Goal: Task Accomplishment & Management: Use online tool/utility

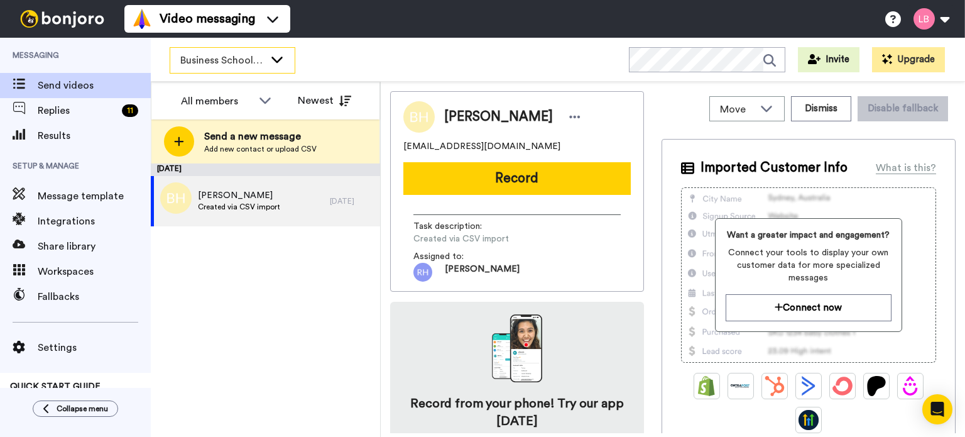
click at [262, 60] on span "Business School 2025" at bounding box center [222, 60] width 84 height 15
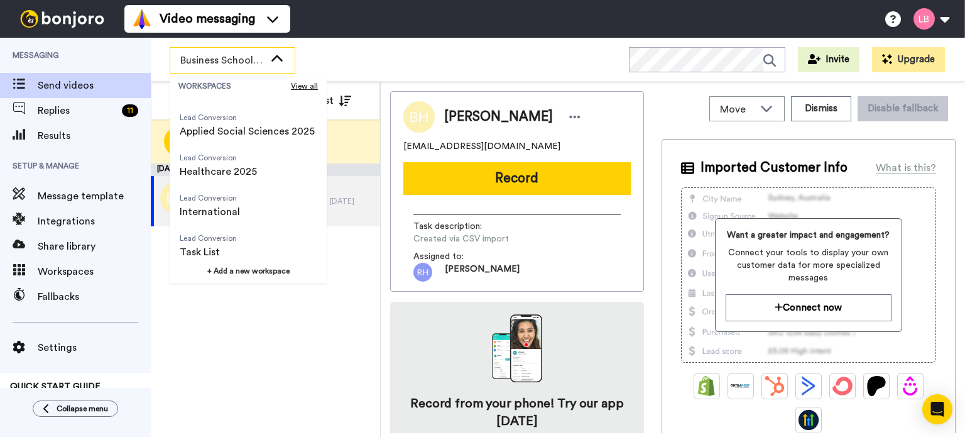
scroll to position [201, 0]
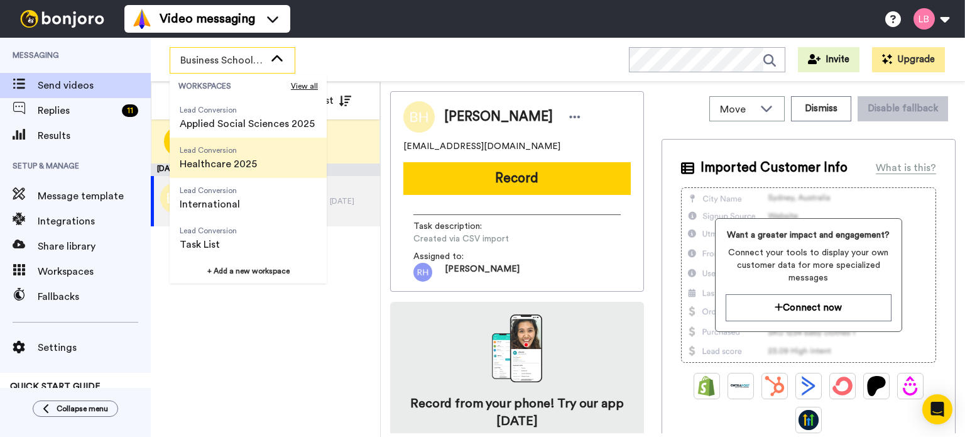
click at [231, 163] on span "Healthcare 2025" at bounding box center [218, 164] width 77 height 15
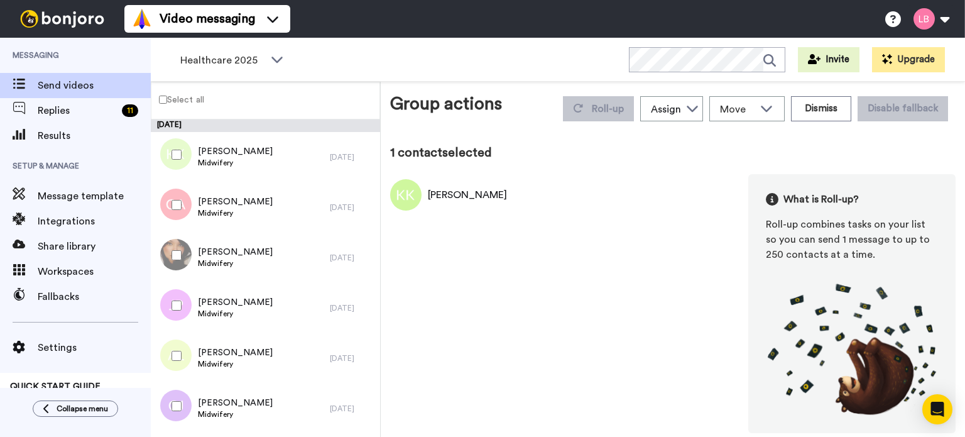
click at [176, 96] on label "Select all" at bounding box center [177, 99] width 53 height 15
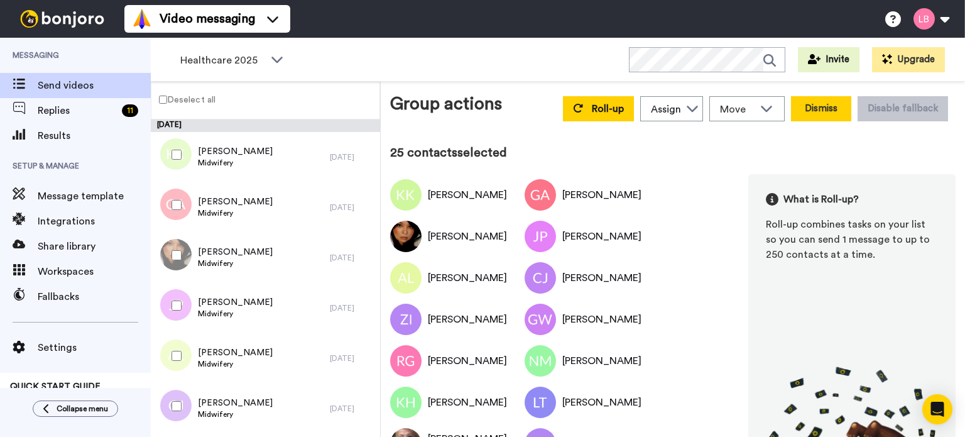
click at [804, 103] on button "Dismiss" at bounding box center [821, 108] width 60 height 25
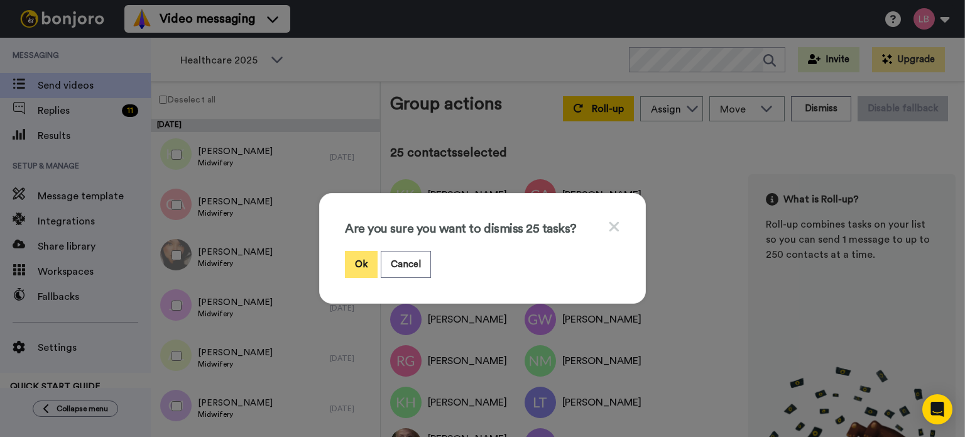
click at [365, 263] on button "Ok" at bounding box center [361, 264] width 33 height 27
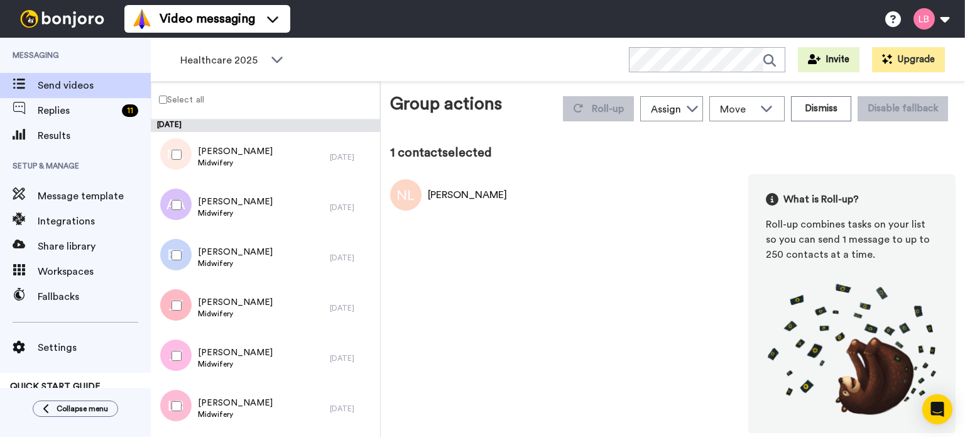
click at [168, 102] on label "Select all" at bounding box center [177, 99] width 53 height 15
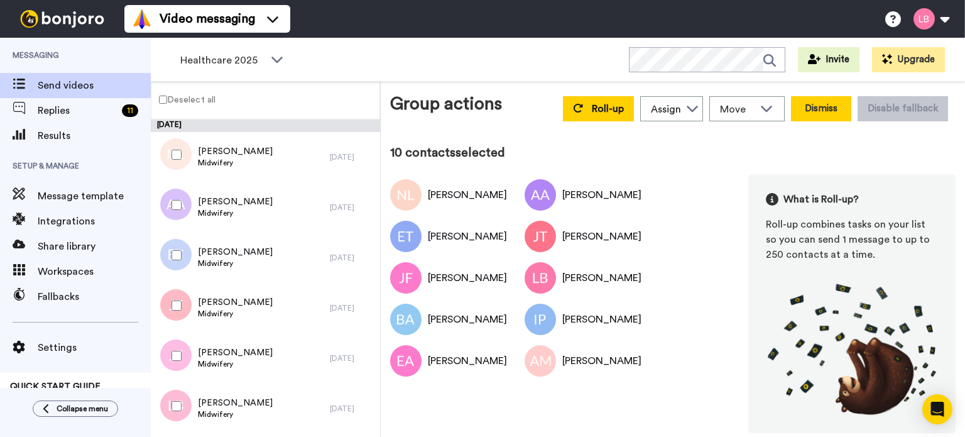
click at [832, 115] on button "Dismiss" at bounding box center [821, 108] width 60 height 25
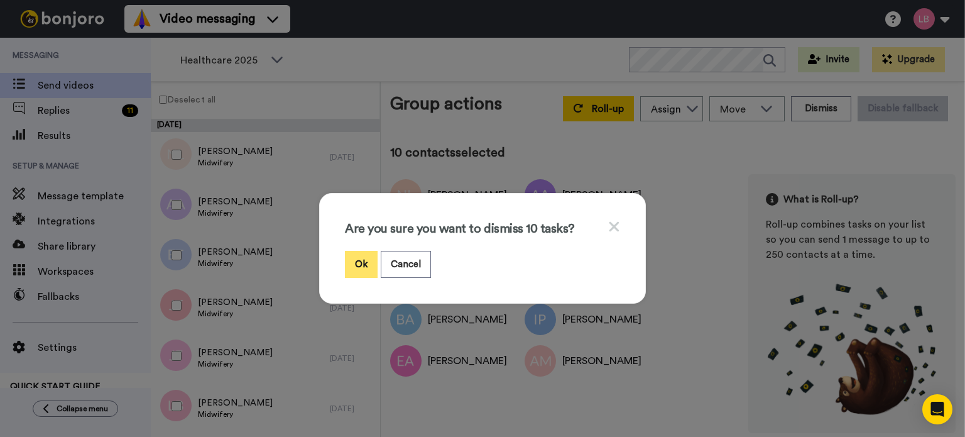
click at [347, 263] on button "Ok" at bounding box center [361, 264] width 33 height 27
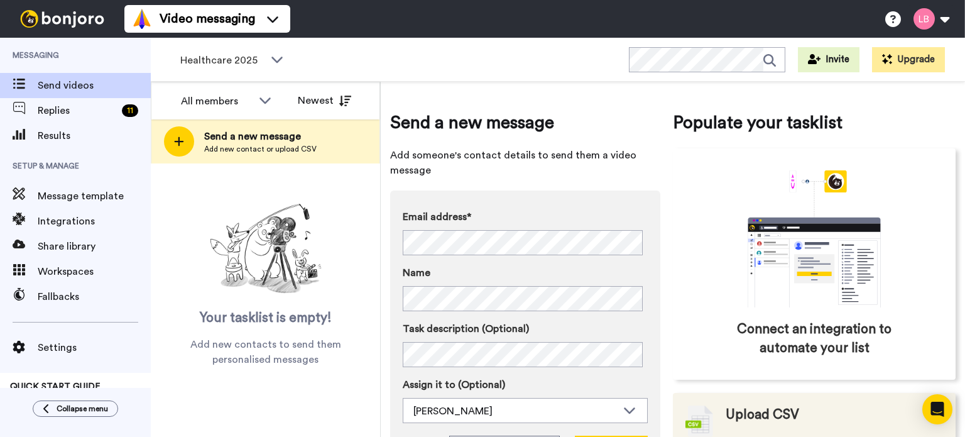
click at [740, 417] on span "Upload CSV" at bounding box center [763, 414] width 74 height 19
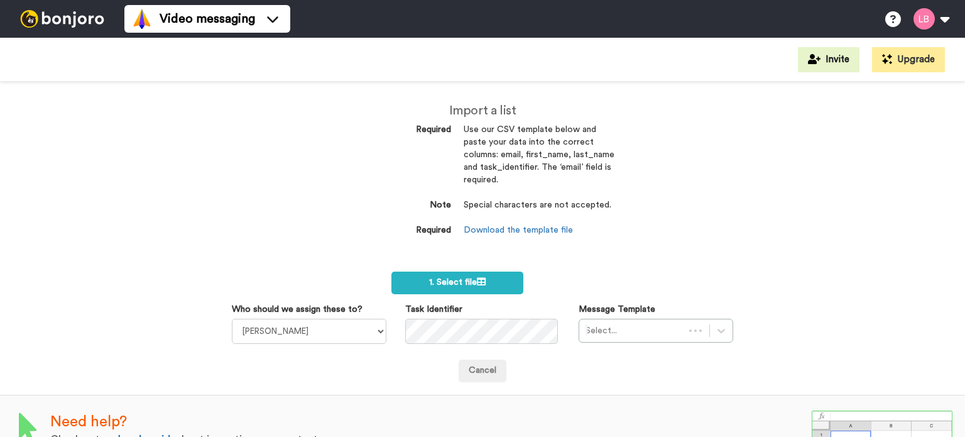
click at [443, 290] on label "1. Select file" at bounding box center [457, 283] width 131 height 23
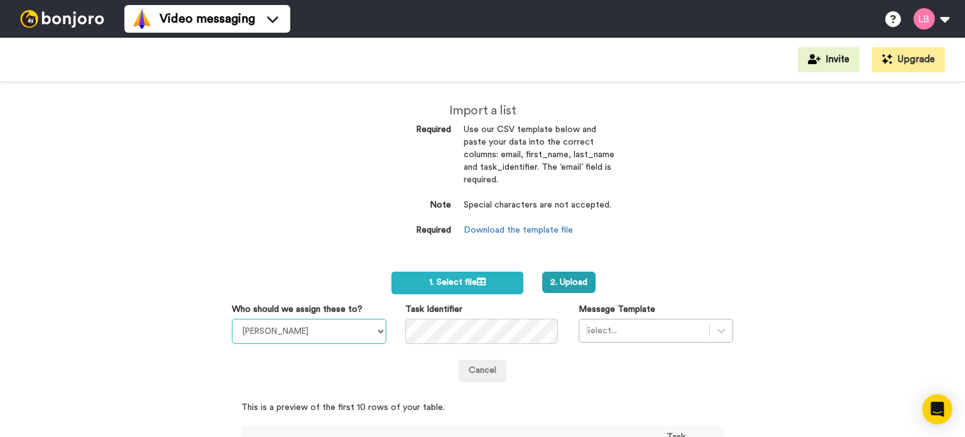
click at [321, 336] on select "Sandra Roper Cara Marie Burgess Joseph Adonu Teresa Bennett Dr Prasad Sreenivas…" at bounding box center [309, 331] width 155 height 25
select select "1a9449ad-9b57-4301-af72-d68f7152cad7"
click at [232, 319] on select "Sandra Roper Cara Marie Burgess Joseph Adonu Teresa Bennett Dr Prasad Sreenivas…" at bounding box center [309, 331] width 155 height 25
click at [606, 327] on div "Select..." at bounding box center [656, 331] width 155 height 24
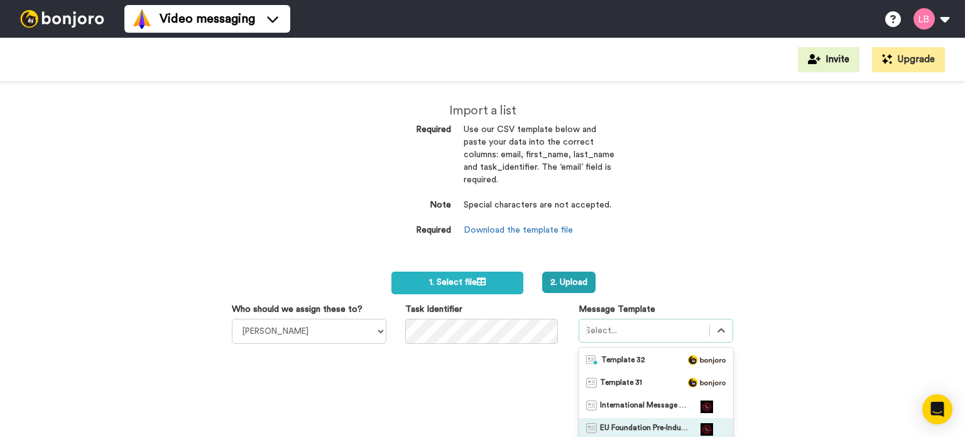
scroll to position [104, 0]
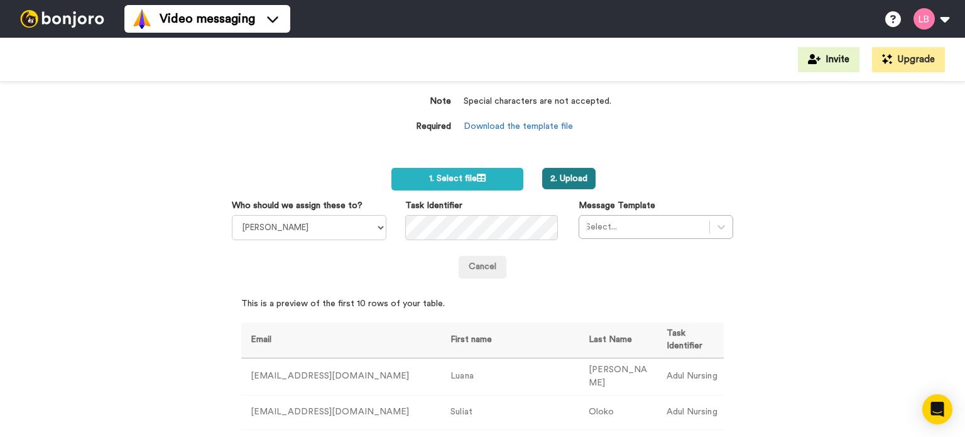
click at [563, 182] on button "2. Upload" at bounding box center [568, 178] width 53 height 21
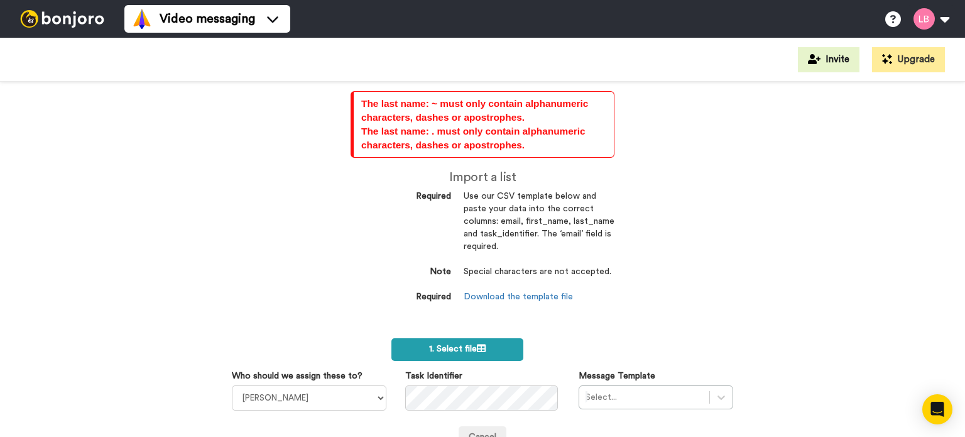
click at [471, 349] on span "1. Select file" at bounding box center [457, 348] width 57 height 9
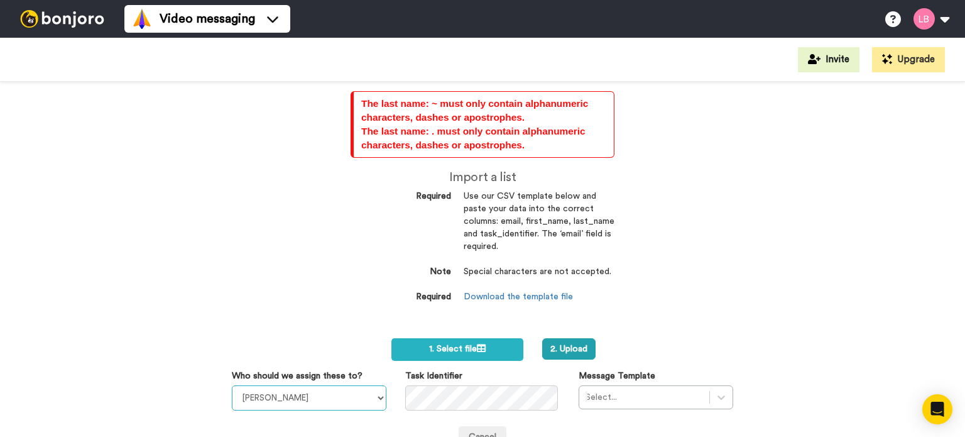
click at [344, 395] on select "Sandra Roper Cara Marie Burgess Joseph Adonu Teresa Bennett Dr Prasad Sreenivas…" at bounding box center [309, 397] width 155 height 25
select select "1a9449ad-9b57-4301-af72-d68f7152cad7"
click at [232, 385] on select "Sandra Roper Cara Marie Burgess Joseph Adonu Teresa Bennett Dr Prasad Sreenivas…" at bounding box center [309, 397] width 155 height 25
click at [572, 347] on button "2. Upload" at bounding box center [568, 348] width 53 height 21
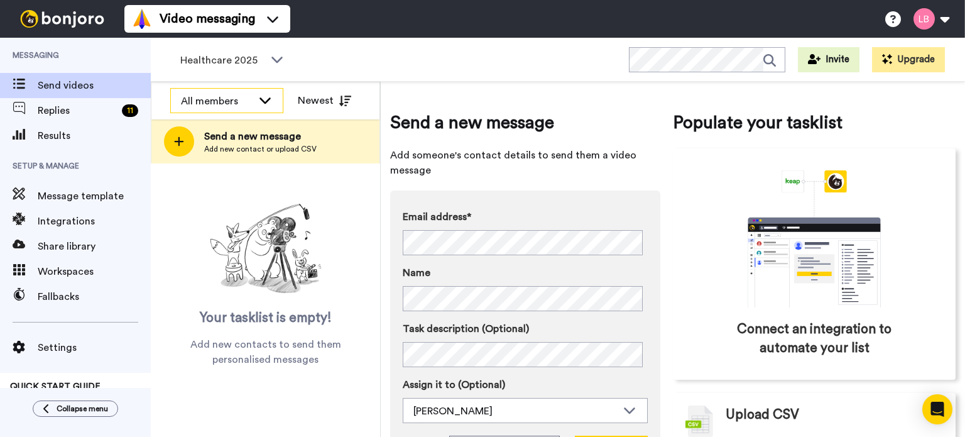
click at [258, 95] on icon at bounding box center [265, 100] width 15 height 13
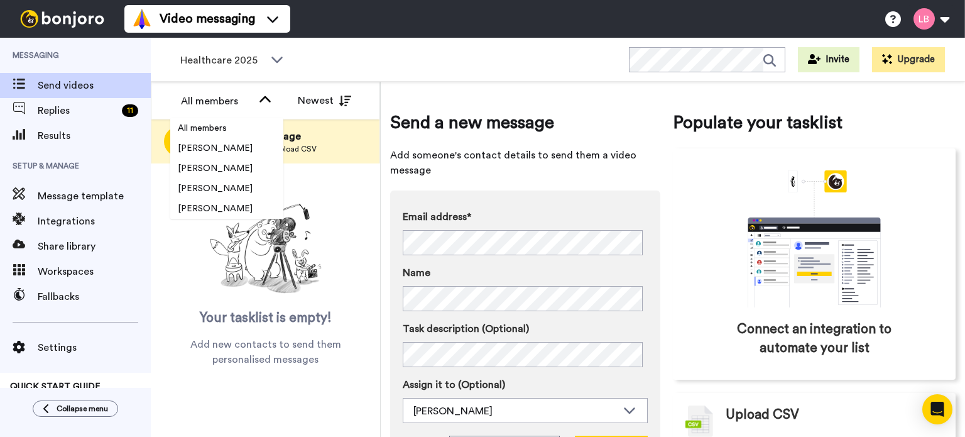
click at [338, 185] on div "Your tasklist is empty! Add new contacts to send them personalised messages" at bounding box center [265, 265] width 229 height 204
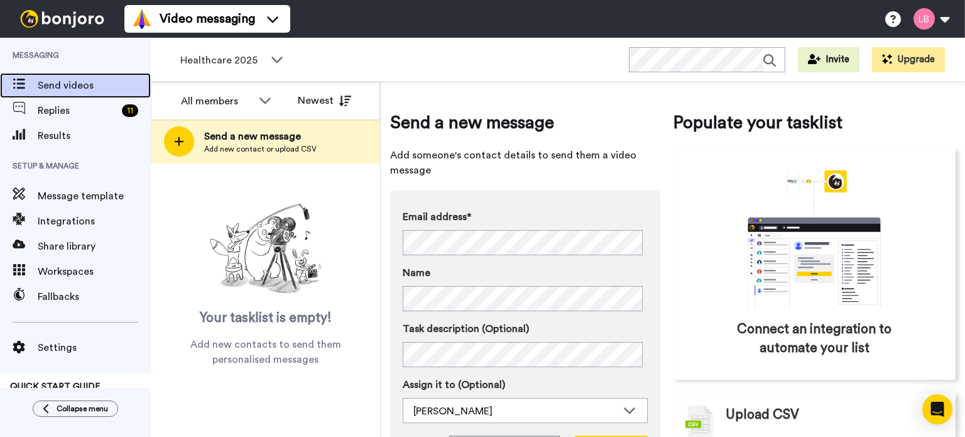
click at [91, 79] on span "Send videos" at bounding box center [94, 85] width 113 height 15
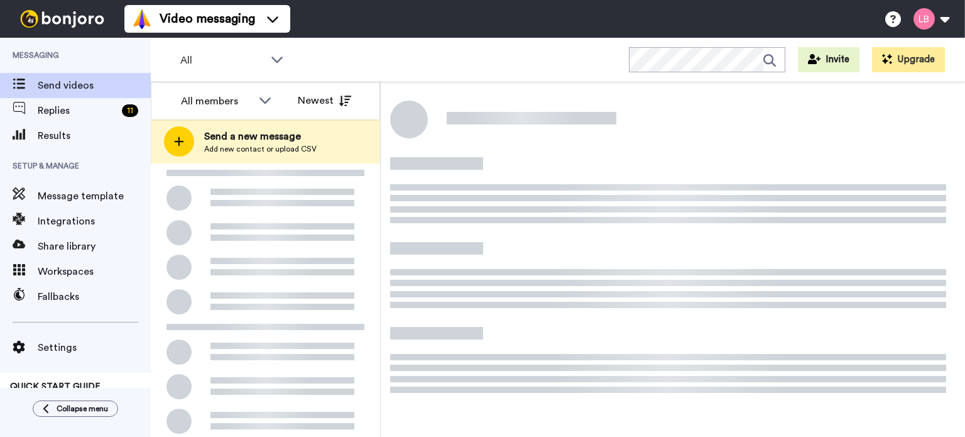
click at [248, 99] on div "All members" at bounding box center [217, 101] width 72 height 15
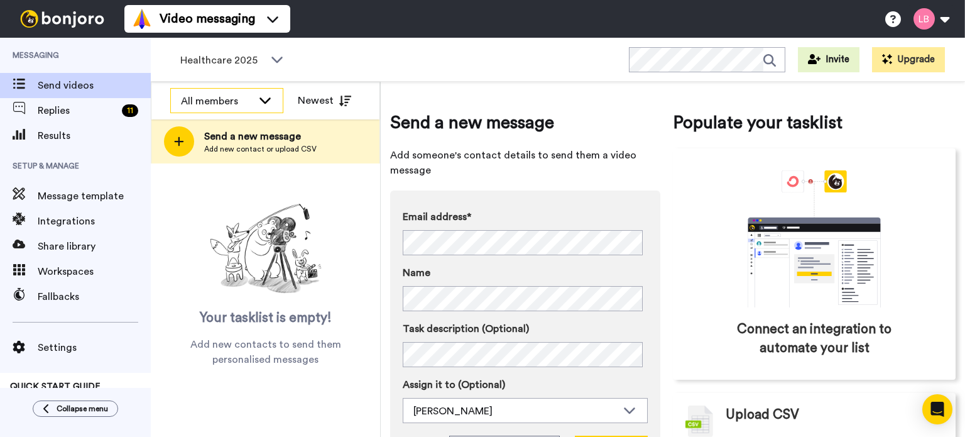
click at [263, 101] on icon at bounding box center [265, 100] width 11 height 6
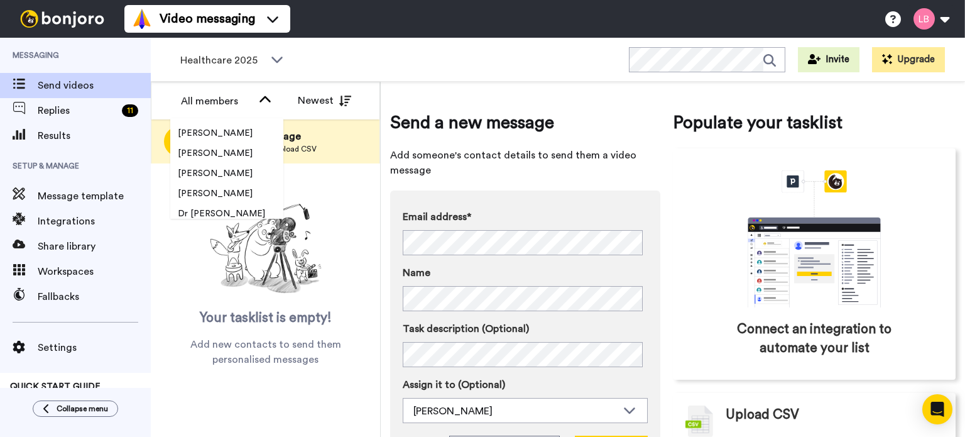
scroll to position [503, 0]
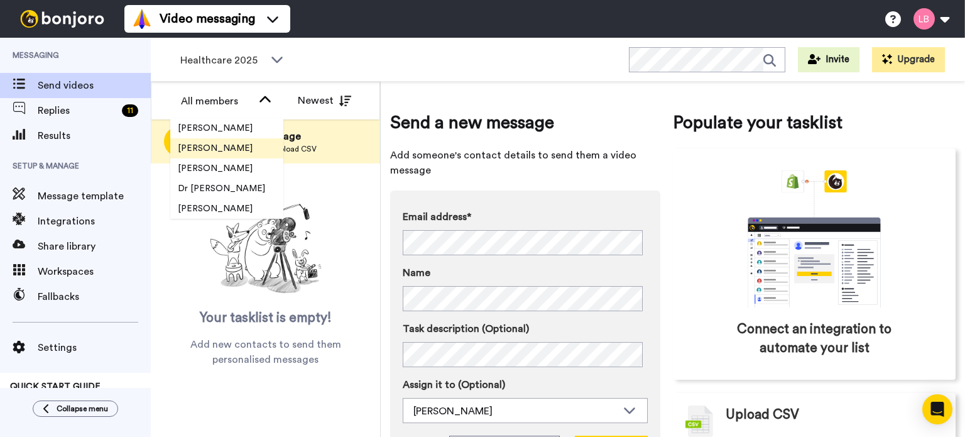
click at [232, 153] on span "[PERSON_NAME]" at bounding box center [215, 148] width 90 height 13
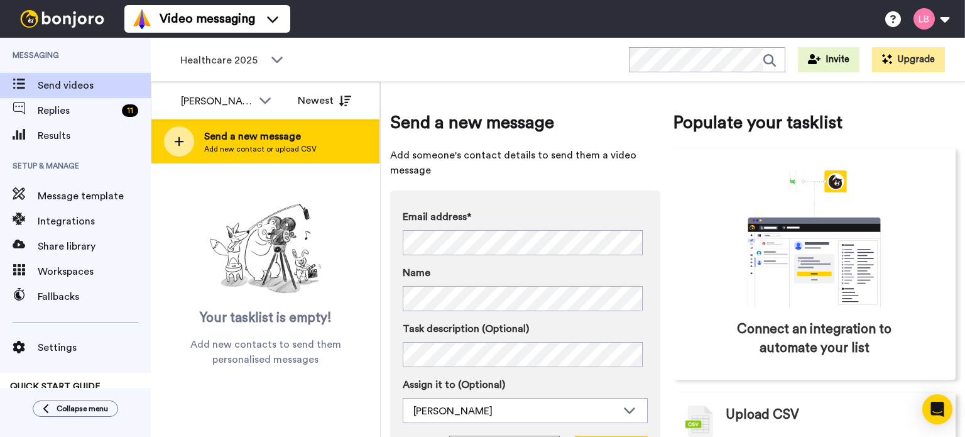
click at [246, 135] on span "Send a new message" at bounding box center [260, 136] width 113 height 15
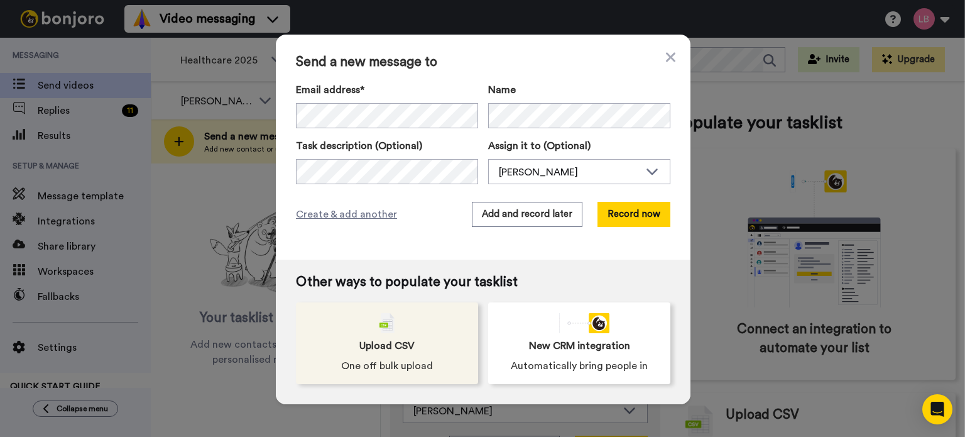
click at [393, 335] on div "Upload CSV One off bulk upload" at bounding box center [387, 343] width 182 height 82
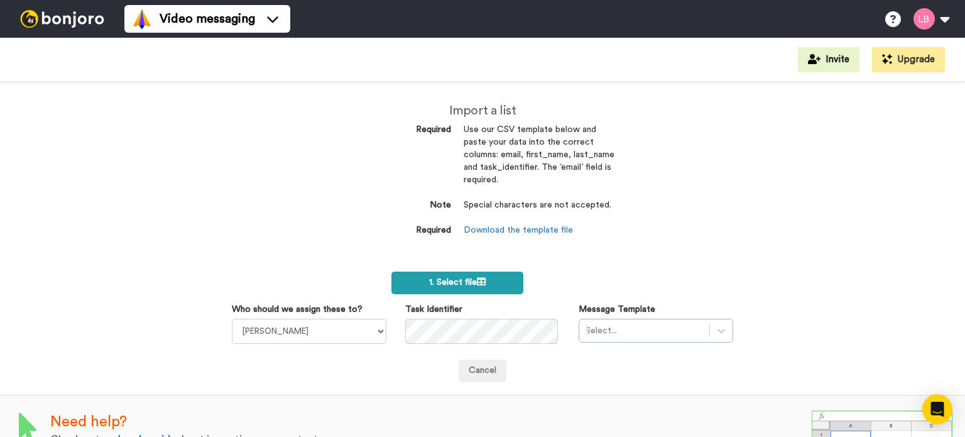
click at [483, 280] on label "1. Select file" at bounding box center [457, 283] width 131 height 23
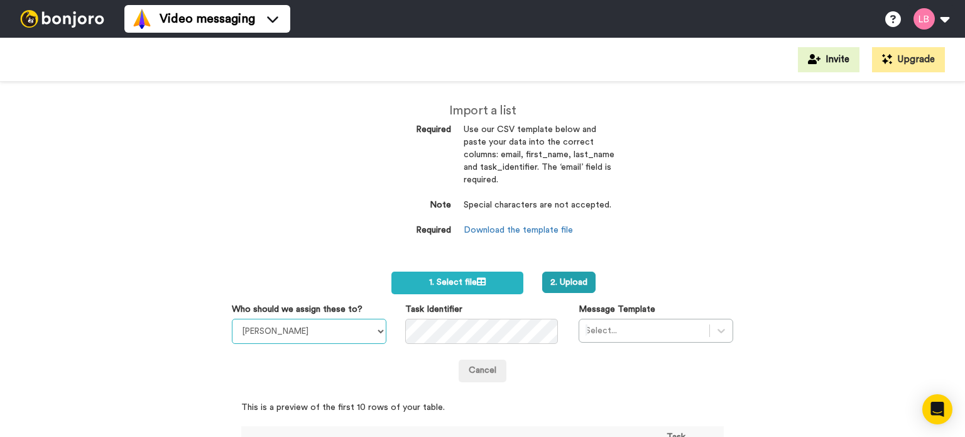
click at [304, 322] on select "[PERSON_NAME] [PERSON_NAME] [PERSON_NAME] [PERSON_NAME] [PERSON_NAME] [PERSON_N…" at bounding box center [309, 331] width 155 height 25
select select "1a9449ad-9b57-4301-af72-d68f7152cad7"
click at [258, 334] on select "[PERSON_NAME] [PERSON_NAME] [PERSON_NAME] [PERSON_NAME] [PERSON_NAME] [PERSON_N…" at bounding box center [309, 331] width 155 height 25
click at [572, 283] on button "2. Upload" at bounding box center [568, 282] width 53 height 21
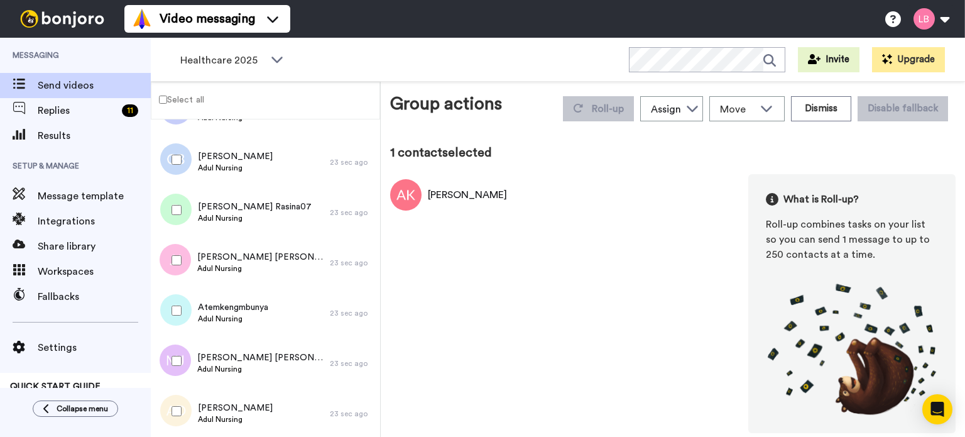
scroll to position [3466, 0]
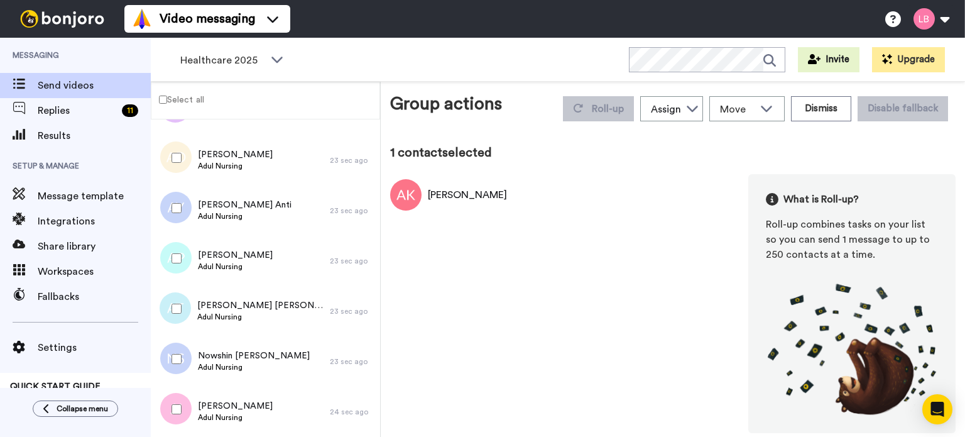
click at [170, 102] on label "Select all" at bounding box center [177, 99] width 53 height 15
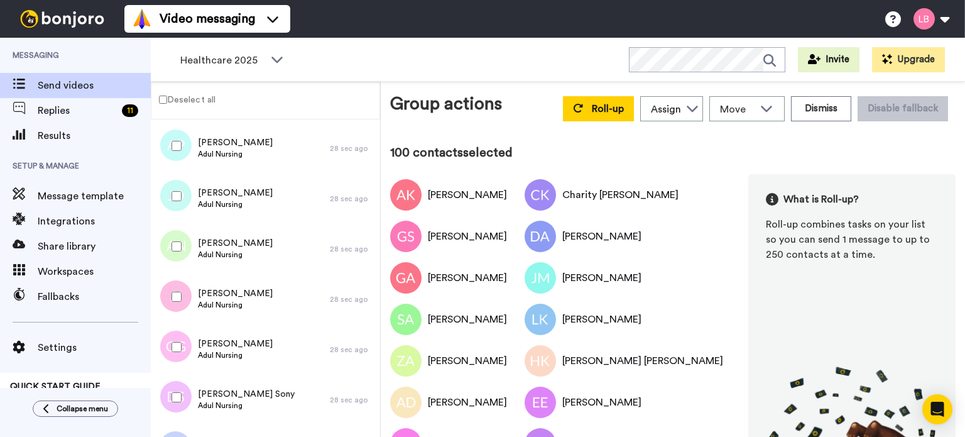
scroll to position [4824, 0]
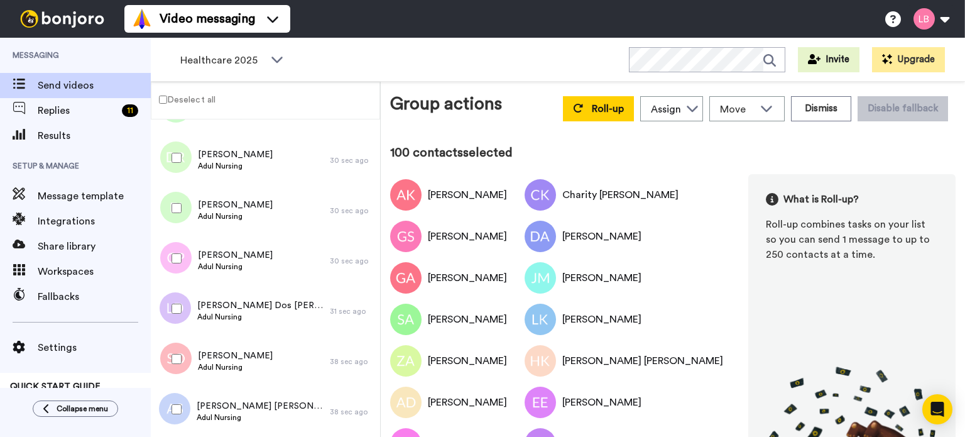
click at [171, 409] on div at bounding box center [173, 409] width 45 height 44
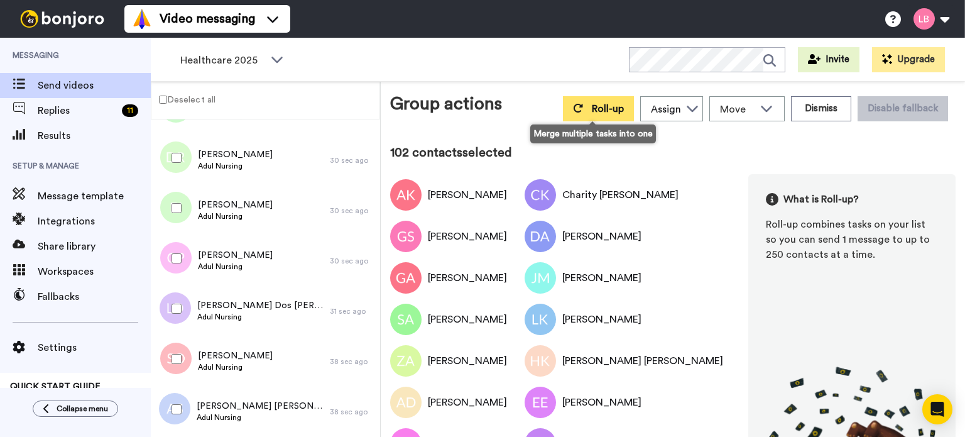
click at [598, 104] on span "Roll-up" at bounding box center [608, 109] width 32 height 10
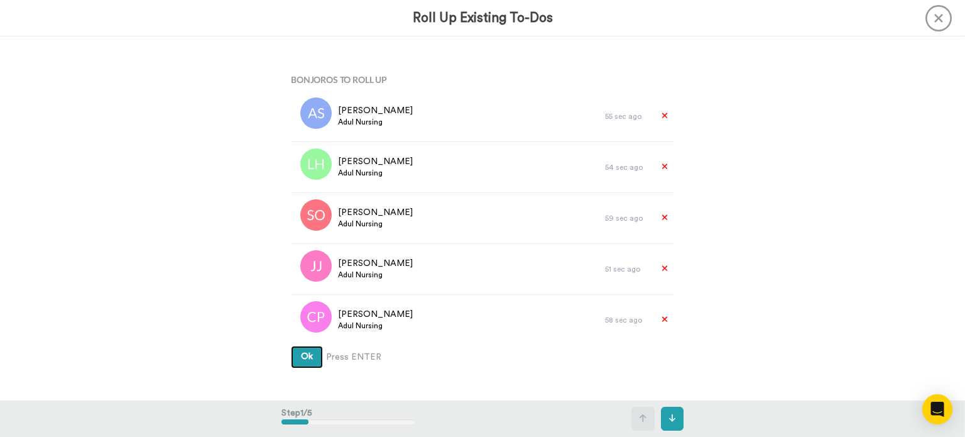
click at [304, 360] on span "Ok" at bounding box center [307, 356] width 12 height 9
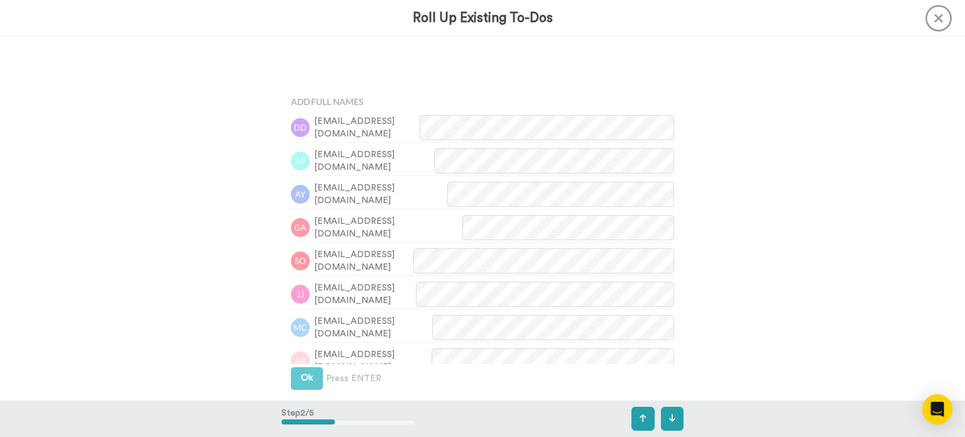
scroll to position [364, 0]
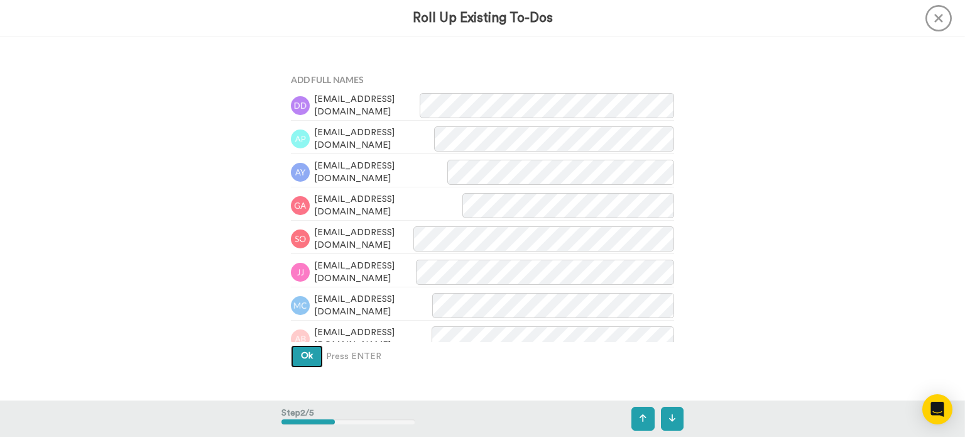
click at [304, 360] on span "Ok" at bounding box center [307, 355] width 12 height 9
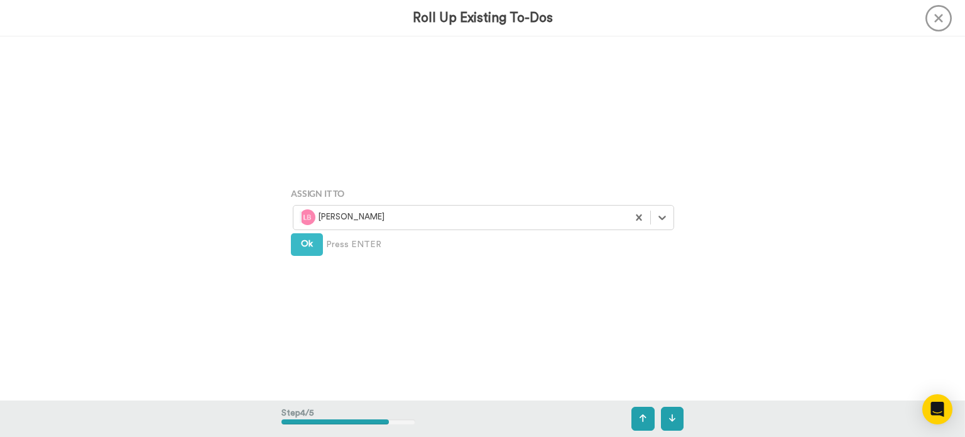
scroll to position [1091, 0]
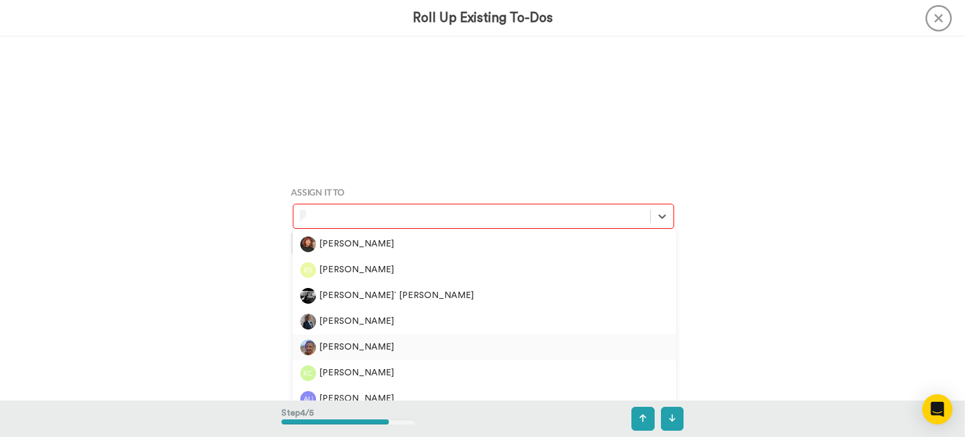
click at [326, 343] on div "[PERSON_NAME]" at bounding box center [484, 347] width 368 height 16
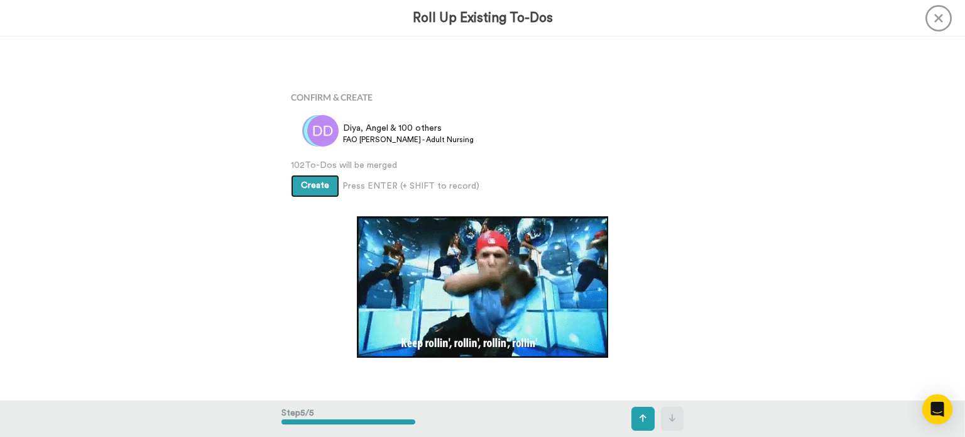
scroll to position [1454, 0]
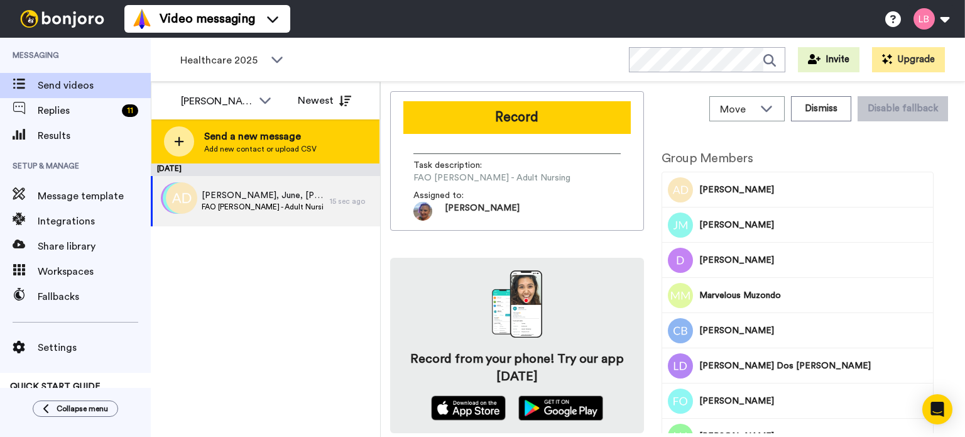
click at [238, 153] on span "Add new contact or upload CSV" at bounding box center [260, 149] width 113 height 10
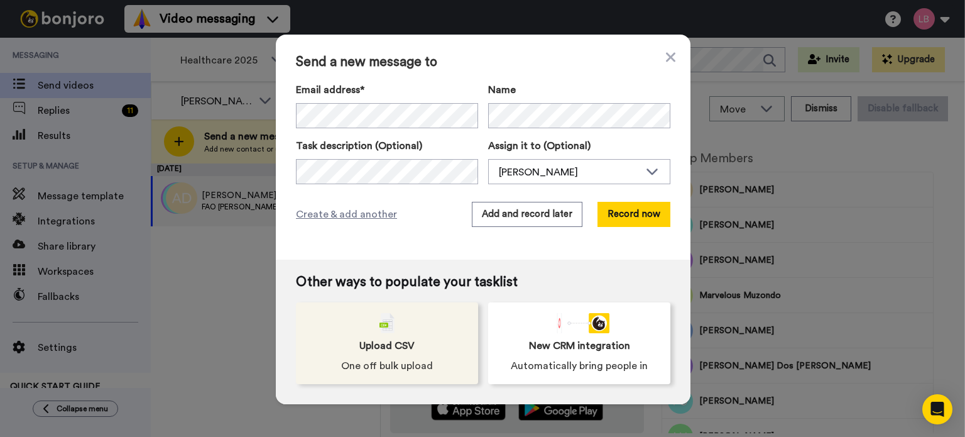
click at [415, 338] on div "Upload CSV One off bulk upload" at bounding box center [387, 343] width 182 height 82
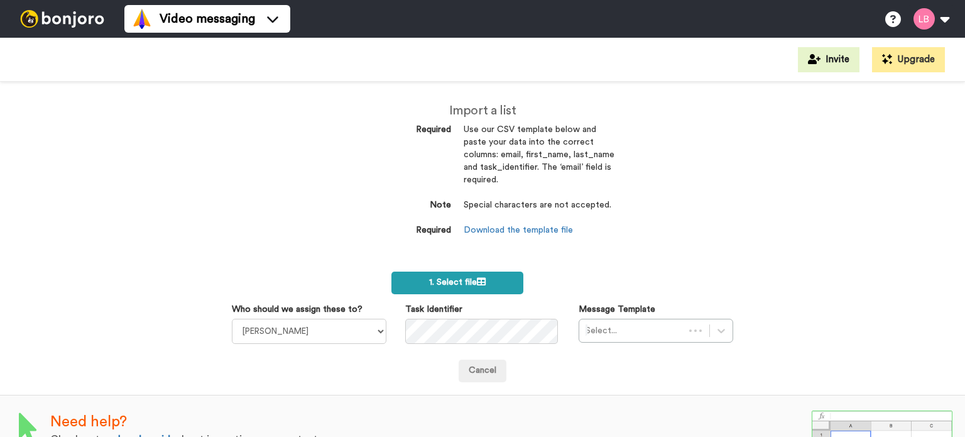
click at [458, 283] on span "1. Select file" at bounding box center [457, 282] width 57 height 9
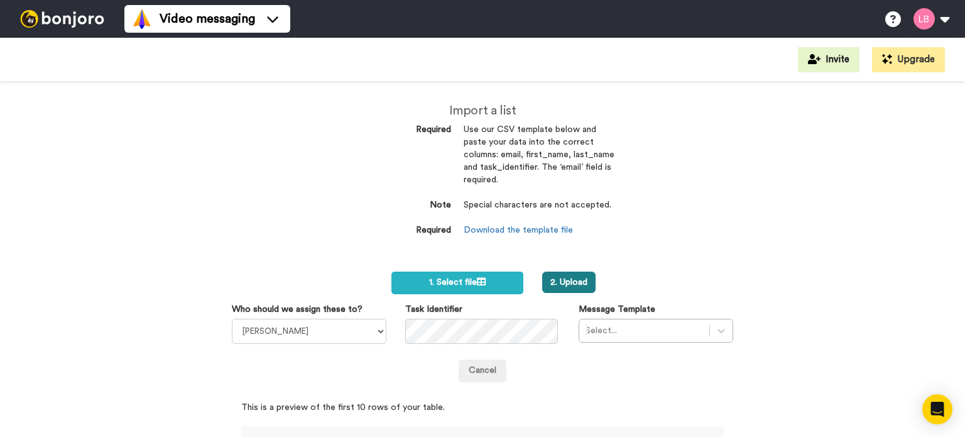
click at [548, 282] on button "2. Upload" at bounding box center [568, 282] width 53 height 21
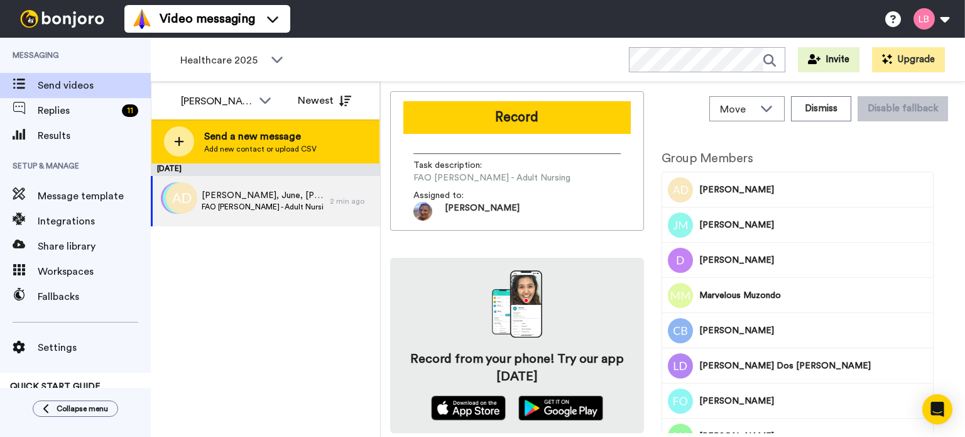
click at [264, 145] on span "Add new contact or upload CSV" at bounding box center [260, 149] width 113 height 10
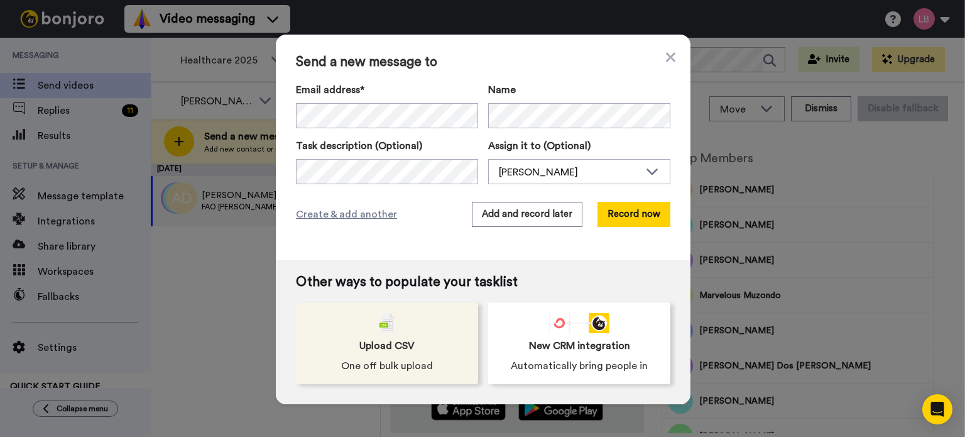
click at [432, 356] on div "Upload CSV One off bulk upload" at bounding box center [387, 343] width 182 height 82
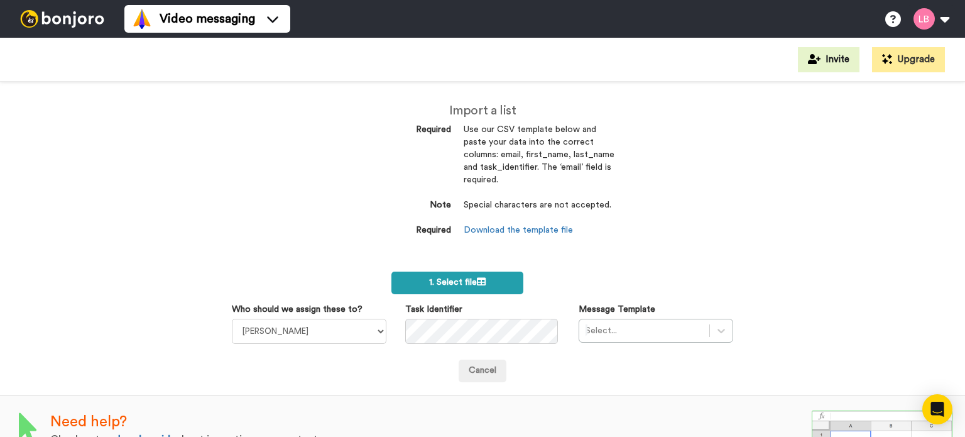
click at [458, 277] on label "1. Select file" at bounding box center [457, 283] width 131 height 23
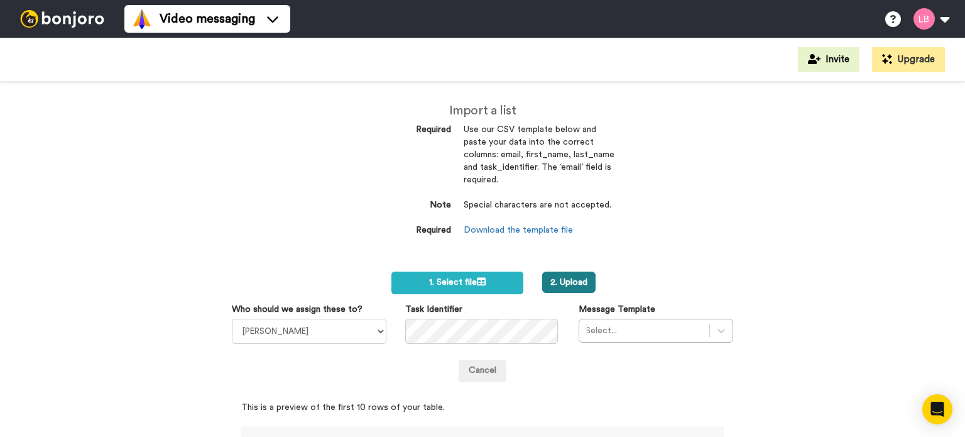
click at [581, 287] on button "2. Upload" at bounding box center [568, 282] width 53 height 21
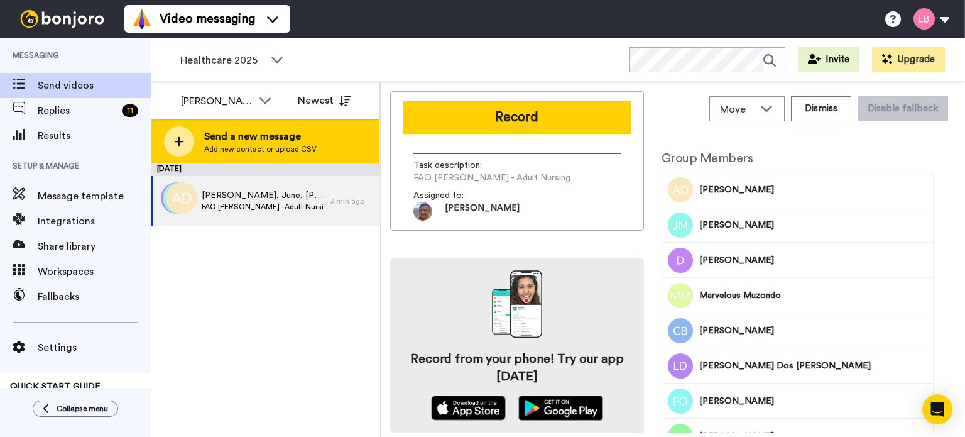
click at [184, 143] on icon at bounding box center [179, 141] width 10 height 11
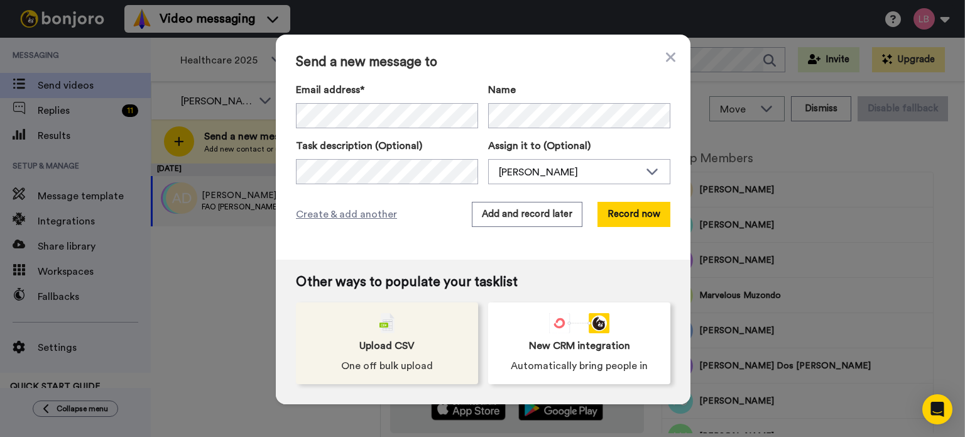
click at [352, 333] on div "Upload CSV One off bulk upload" at bounding box center [387, 343] width 182 height 82
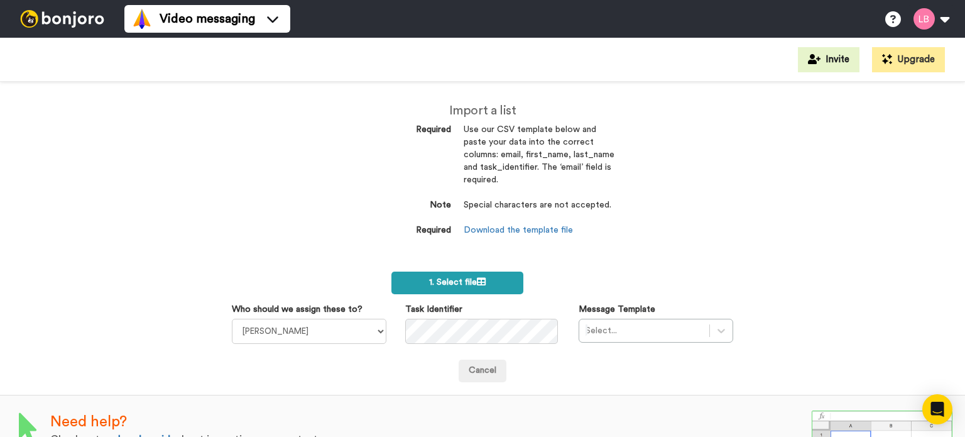
click at [462, 280] on span "1. Select file" at bounding box center [457, 282] width 57 height 9
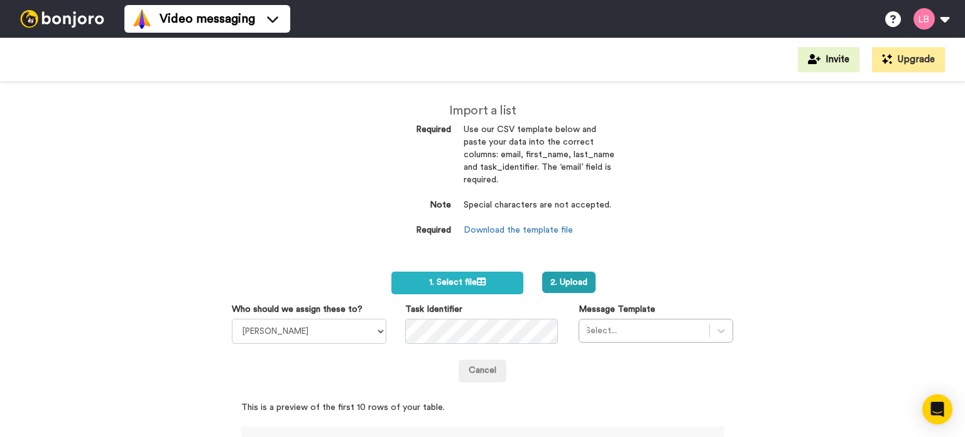
scroll to position [138, 0]
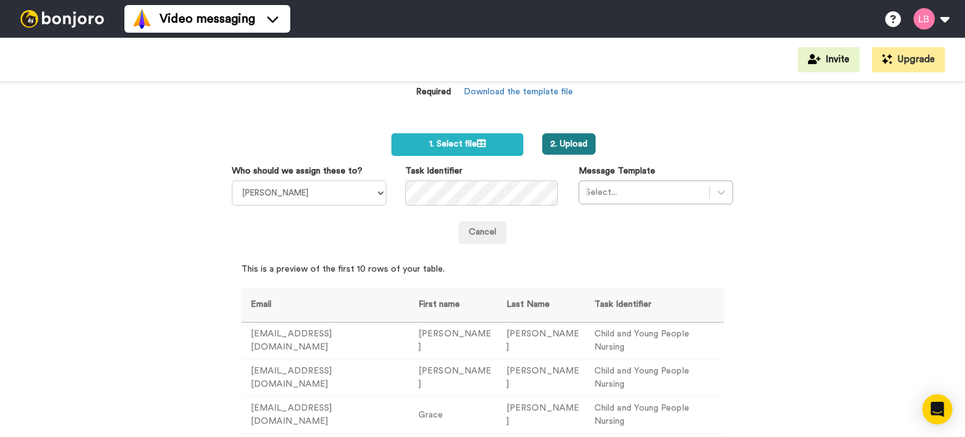
click at [578, 139] on button "2. Upload" at bounding box center [568, 143] width 53 height 21
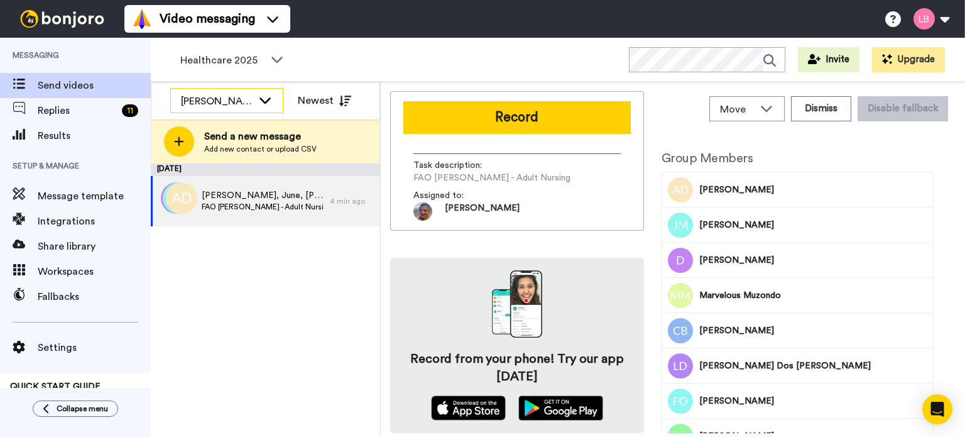
click at [263, 102] on icon at bounding box center [265, 100] width 15 height 13
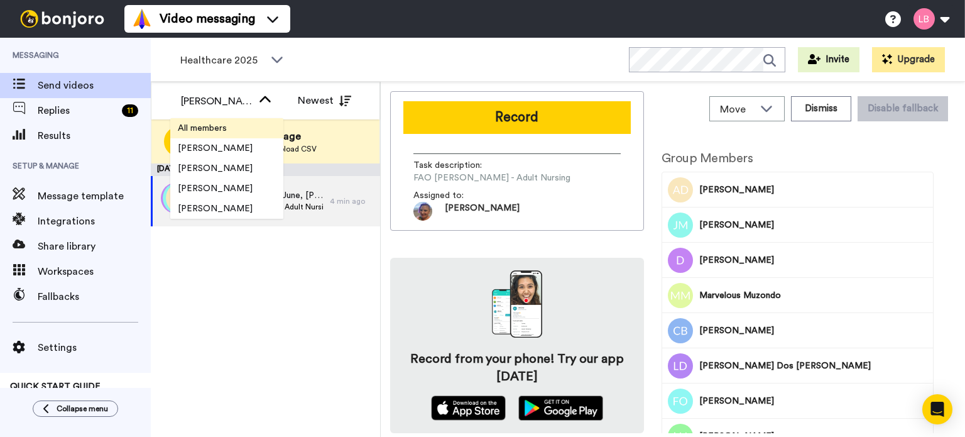
click at [214, 124] on span "All members" at bounding box center [202, 128] width 64 height 13
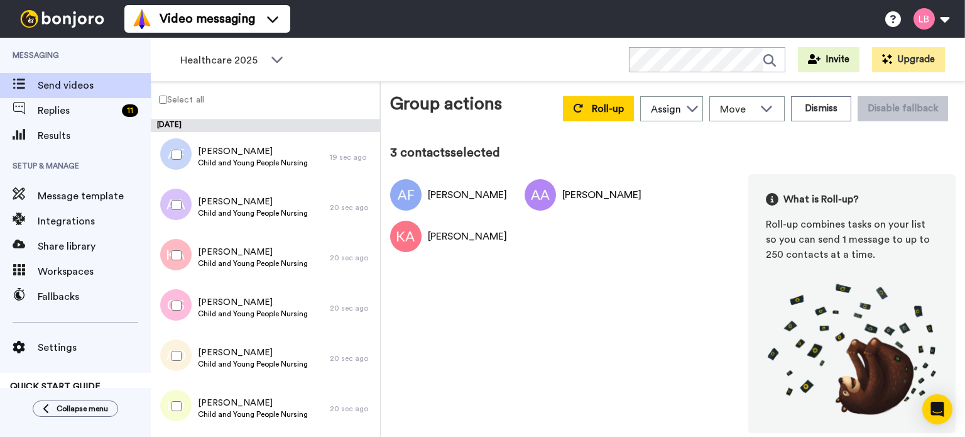
click at [180, 292] on div at bounding box center [173, 305] width 45 height 44
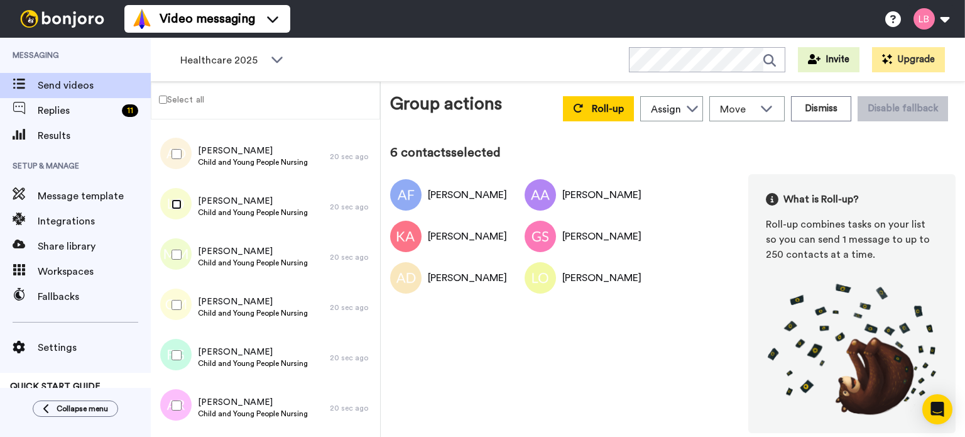
scroll to position [207, 0]
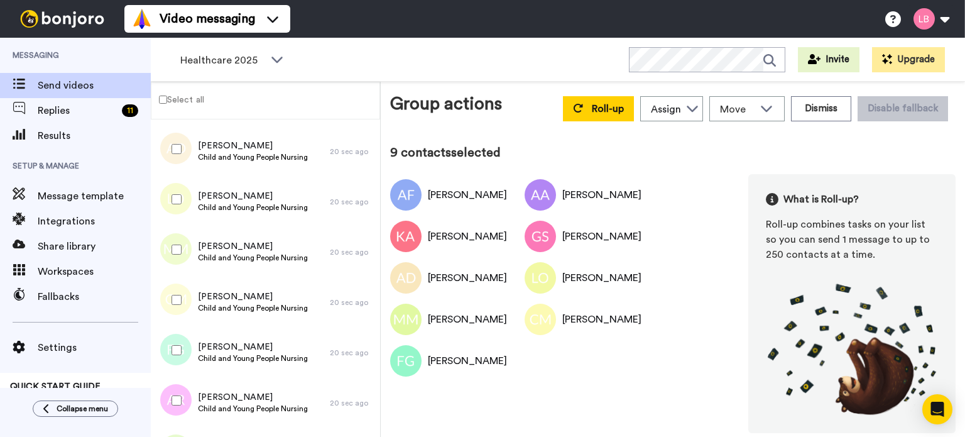
click at [184, 398] on div at bounding box center [173, 400] width 45 height 44
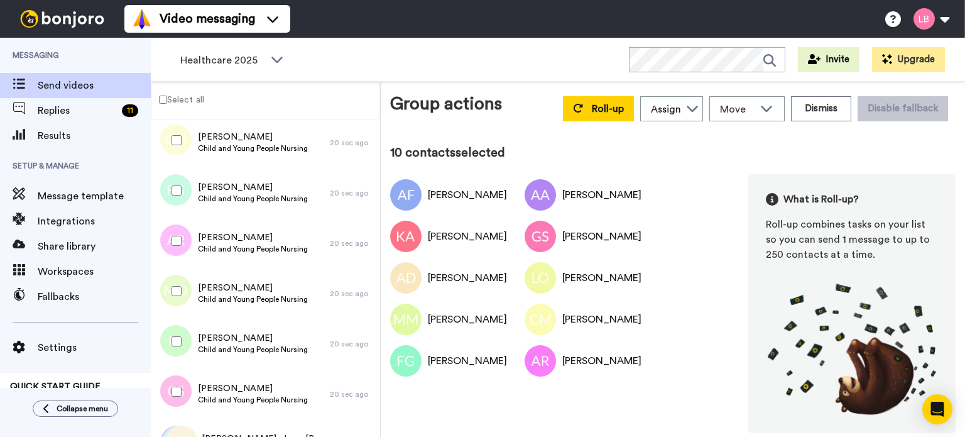
scroll to position [374, 0]
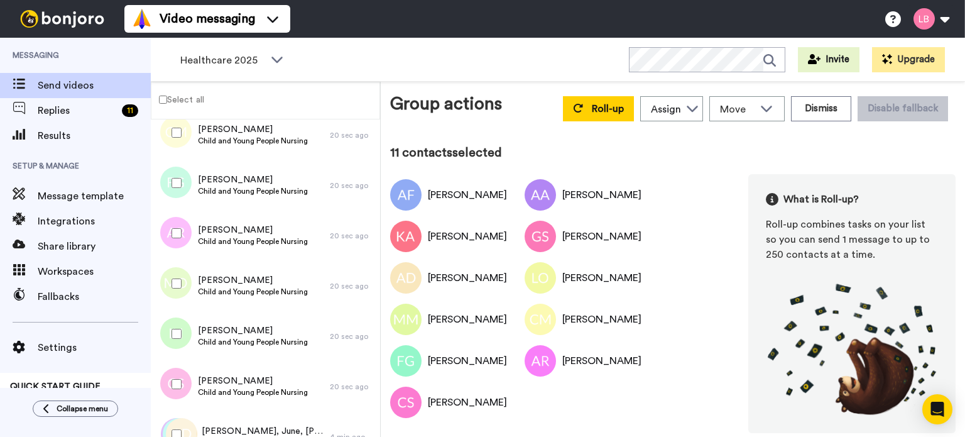
click at [182, 337] on div at bounding box center [173, 334] width 45 height 44
click at [180, 288] on div at bounding box center [173, 283] width 45 height 44
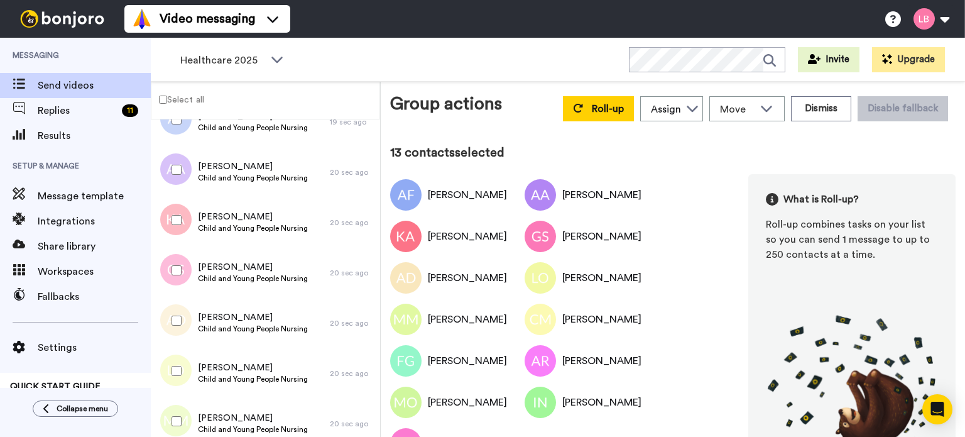
scroll to position [0, 0]
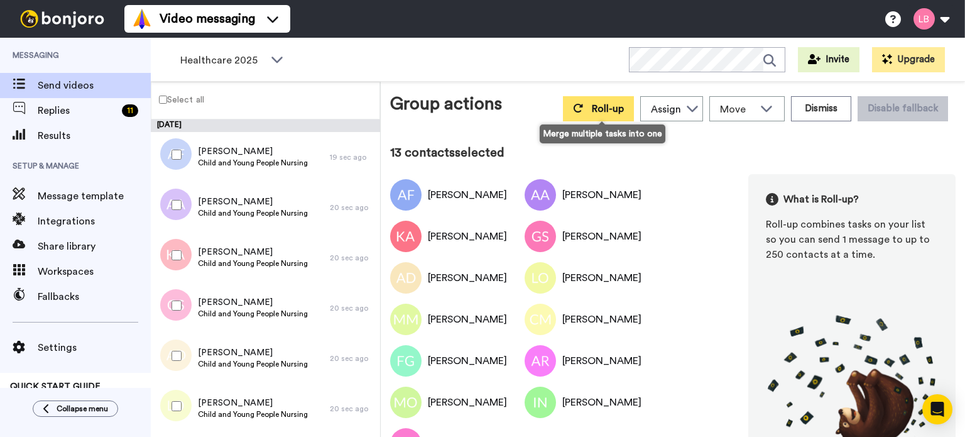
click at [603, 100] on button "Roll-up" at bounding box center [598, 108] width 71 height 25
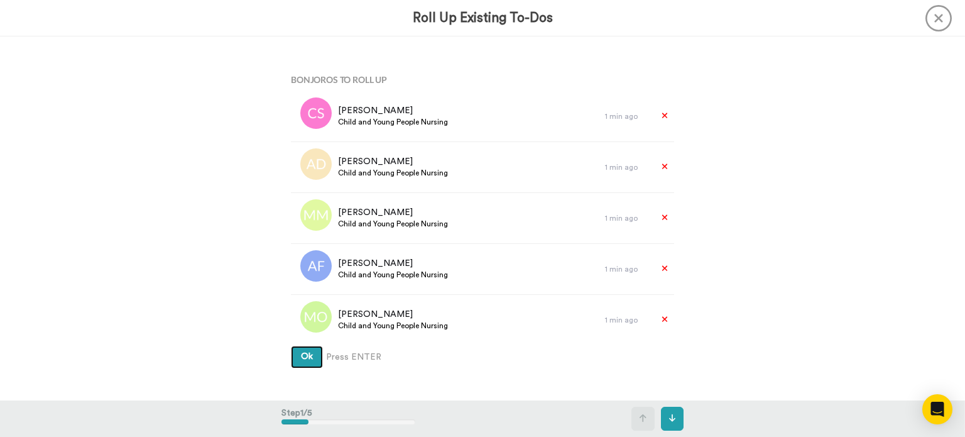
click at [312, 359] on button "Ok" at bounding box center [307, 357] width 32 height 23
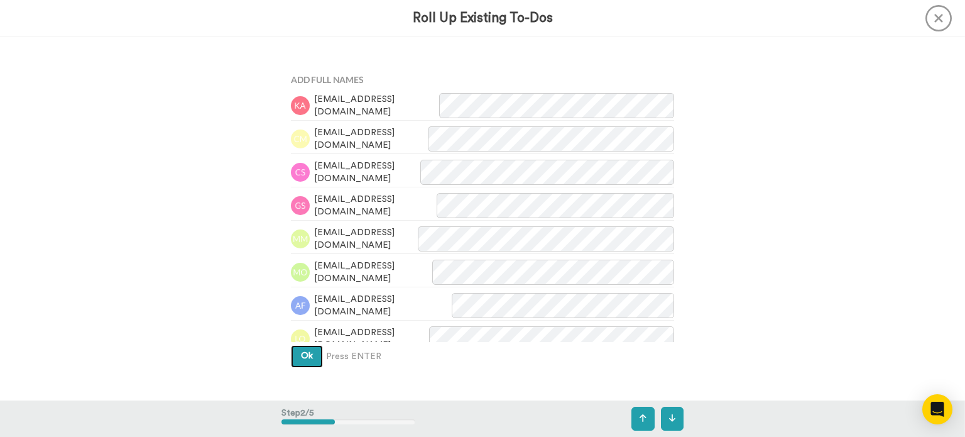
click at [307, 358] on span "Ok" at bounding box center [307, 355] width 12 height 9
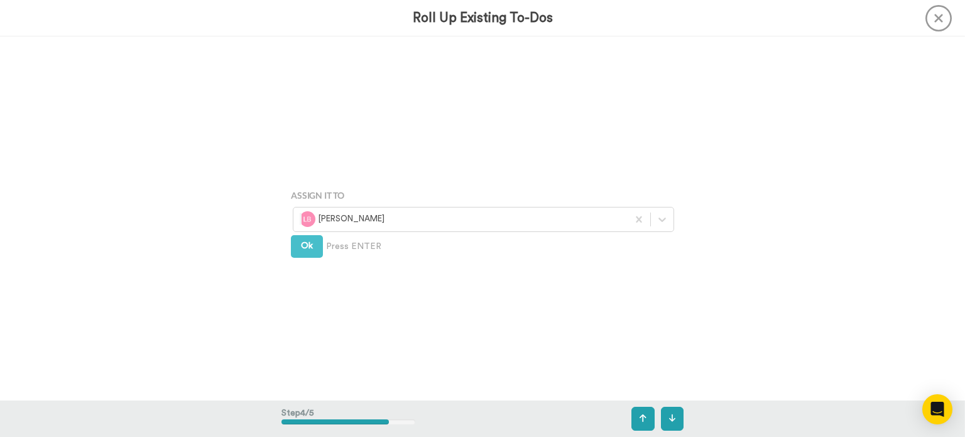
scroll to position [1091, 0]
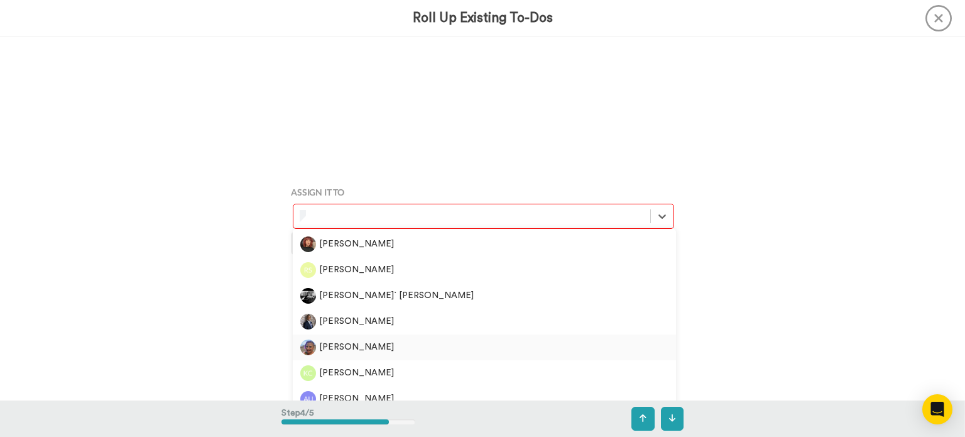
click at [339, 345] on div "[PERSON_NAME]" at bounding box center [484, 347] width 368 height 16
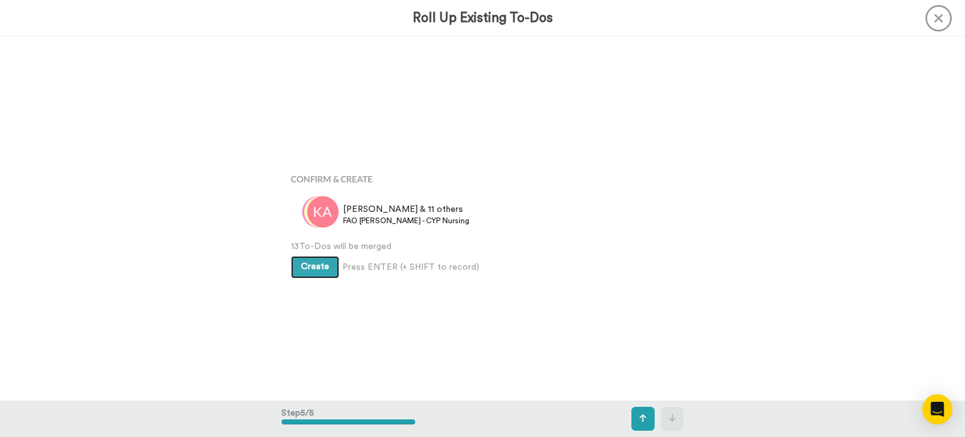
scroll to position [1454, 0]
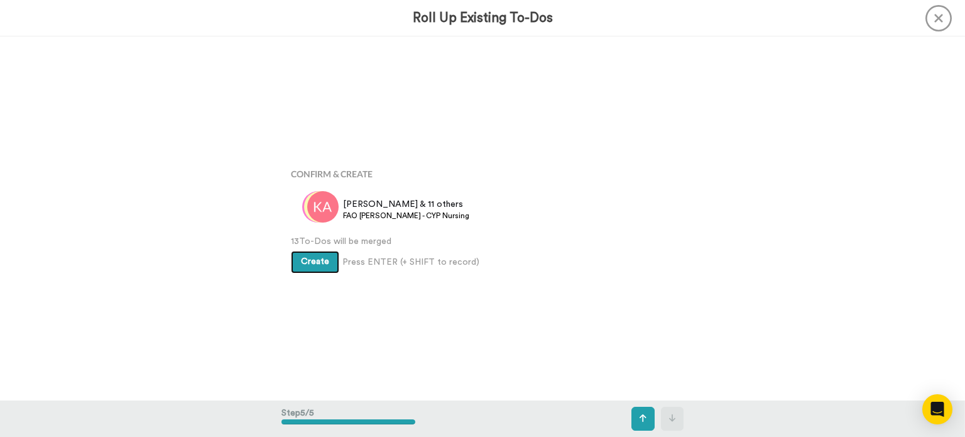
click at [317, 270] on button "Create" at bounding box center [315, 262] width 48 height 23
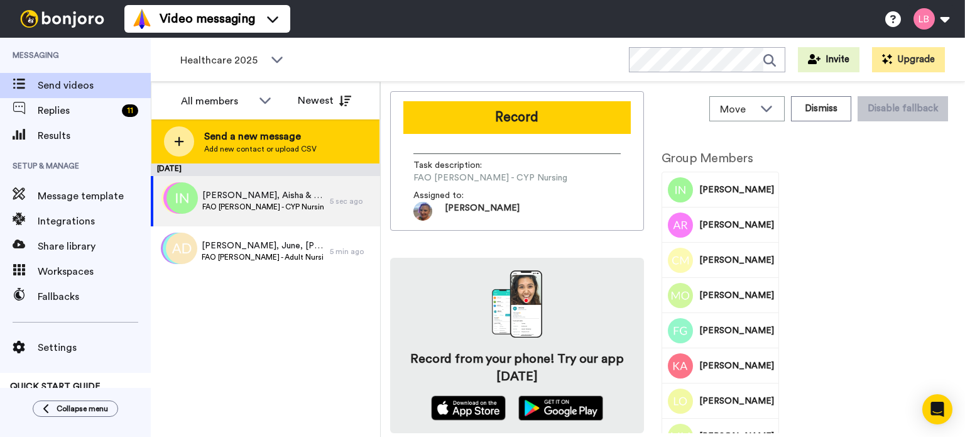
click at [186, 143] on div at bounding box center [179, 141] width 30 height 30
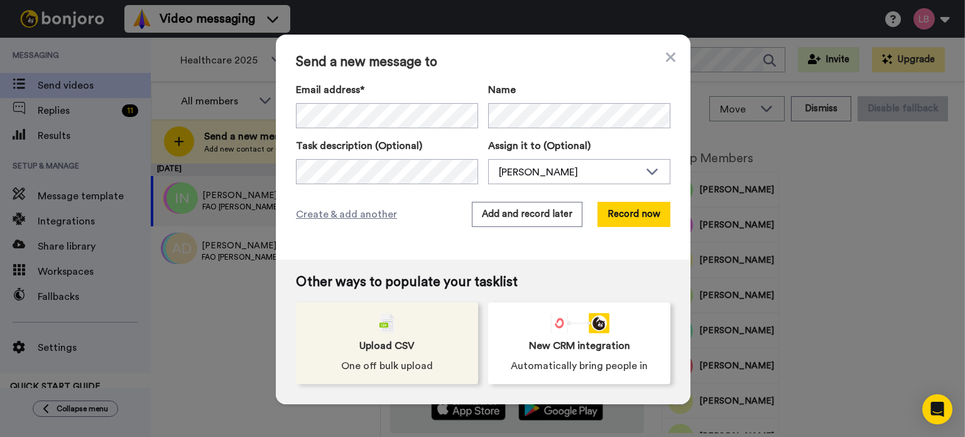
click at [372, 345] on span "Upload CSV" at bounding box center [387, 345] width 55 height 15
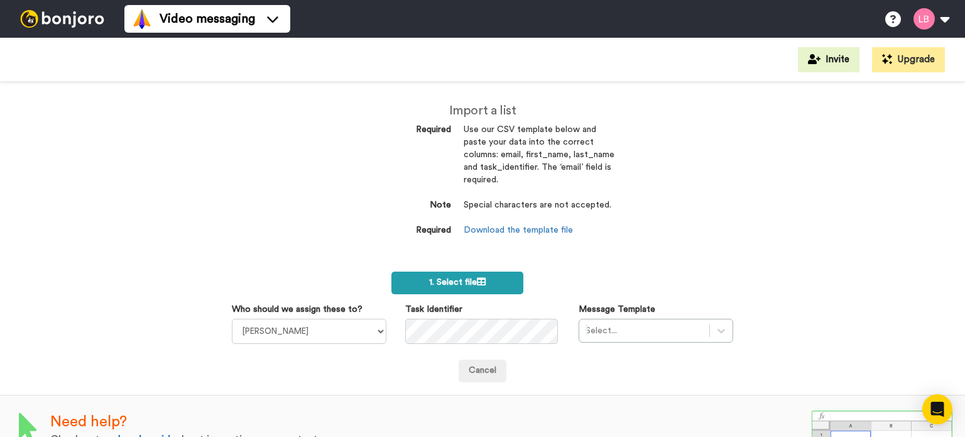
click at [450, 283] on span "1. Select file" at bounding box center [457, 282] width 57 height 9
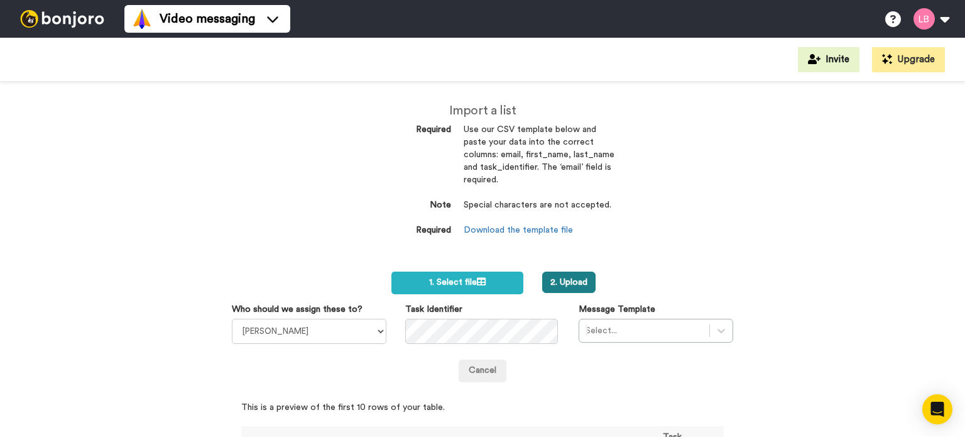
click at [560, 285] on button "2. Upload" at bounding box center [568, 282] width 53 height 21
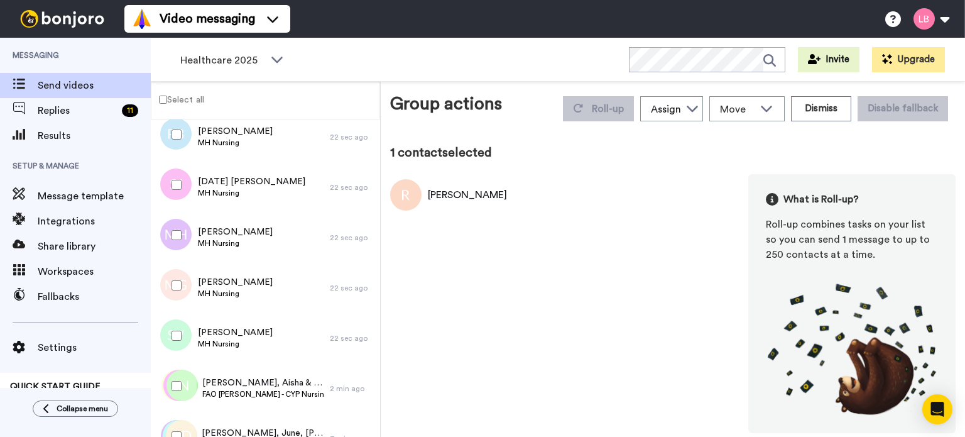
scroll to position [1687, 0]
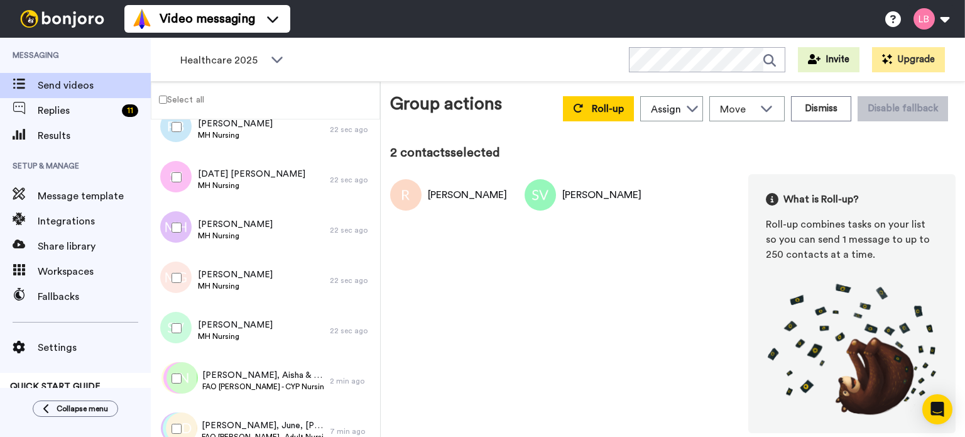
click at [181, 95] on label "Select all" at bounding box center [177, 99] width 53 height 15
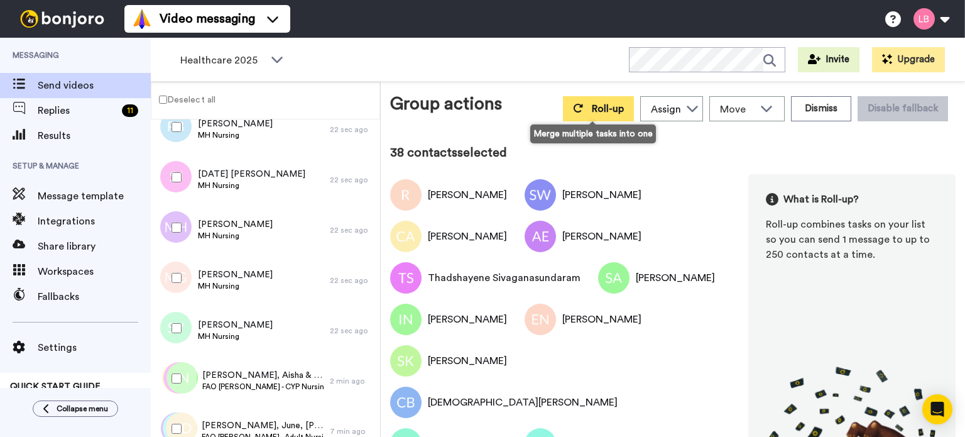
click at [599, 106] on span "Roll-up" at bounding box center [608, 109] width 32 height 10
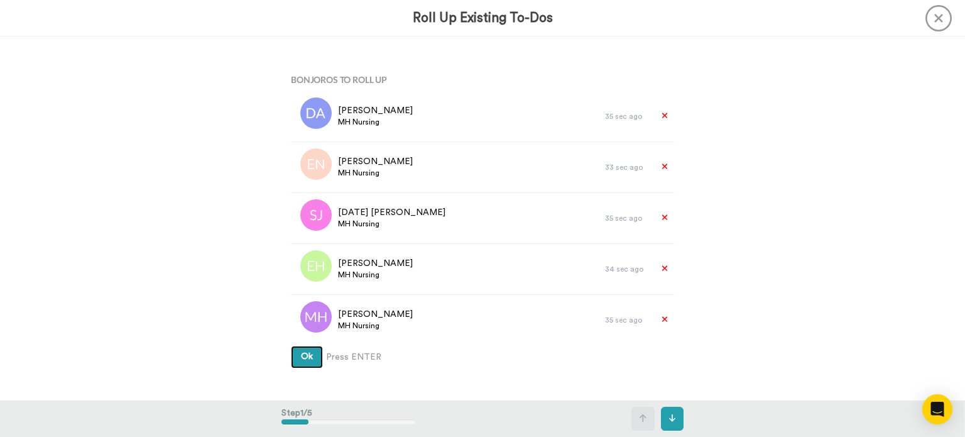
click at [317, 351] on button "Ok" at bounding box center [307, 357] width 32 height 23
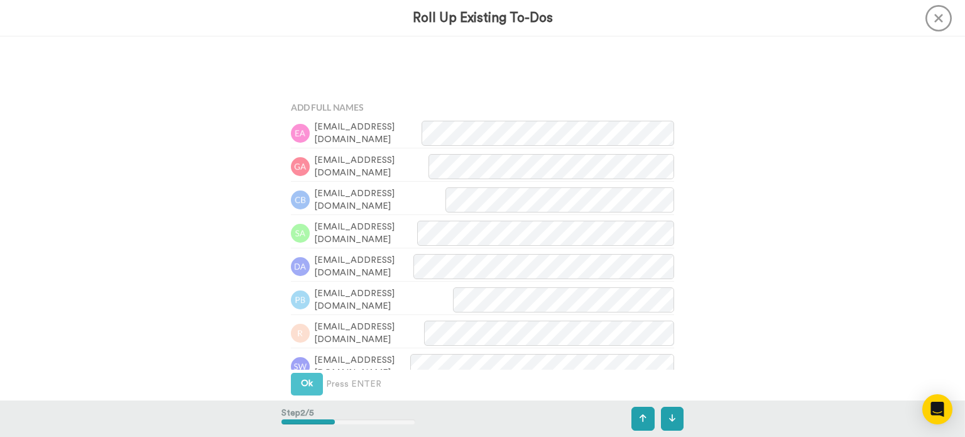
scroll to position [364, 0]
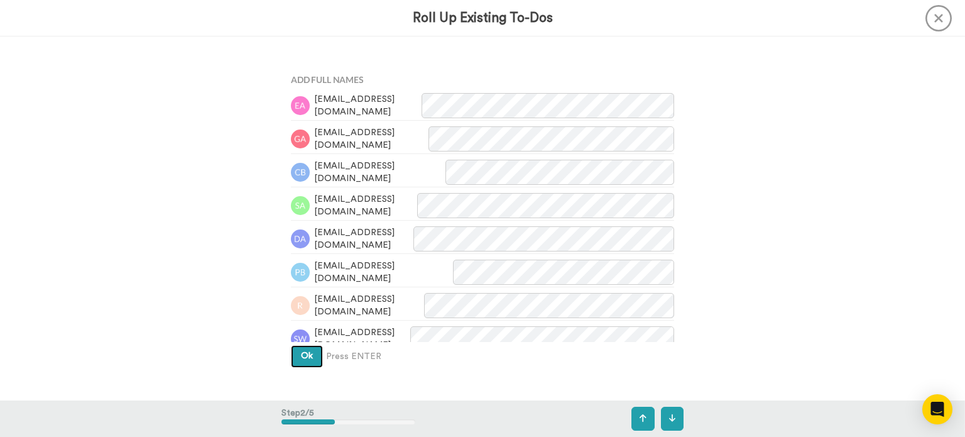
click at [308, 354] on span "Ok" at bounding box center [307, 355] width 12 height 9
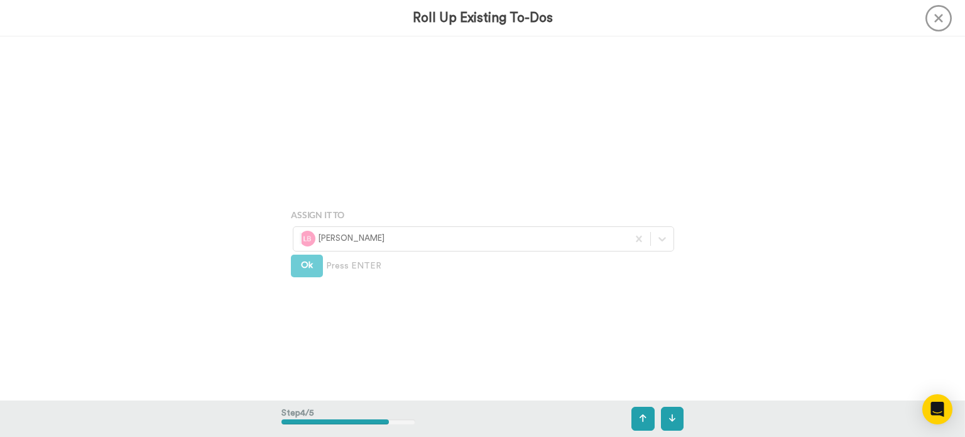
scroll to position [1091, 0]
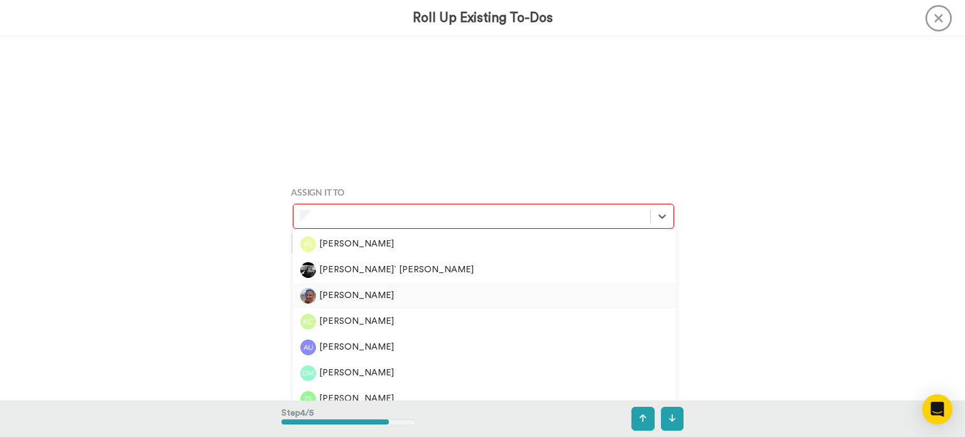
click at [352, 290] on div "[PERSON_NAME]" at bounding box center [484, 296] width 368 height 16
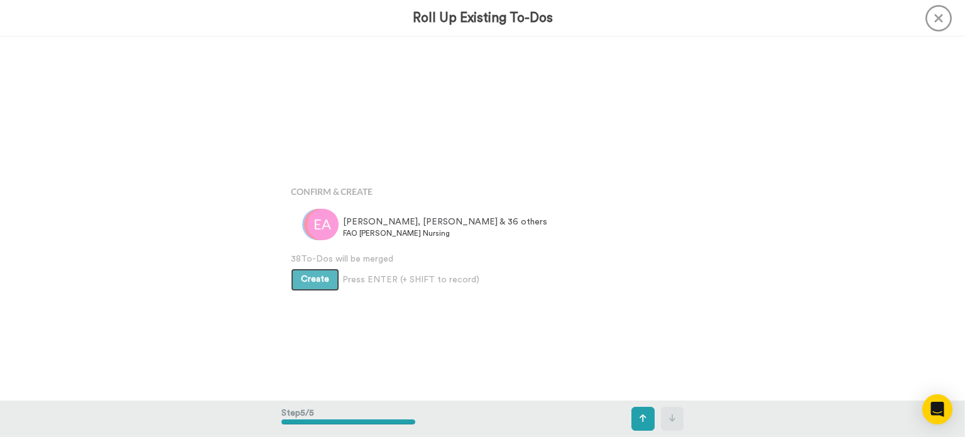
scroll to position [1454, 0]
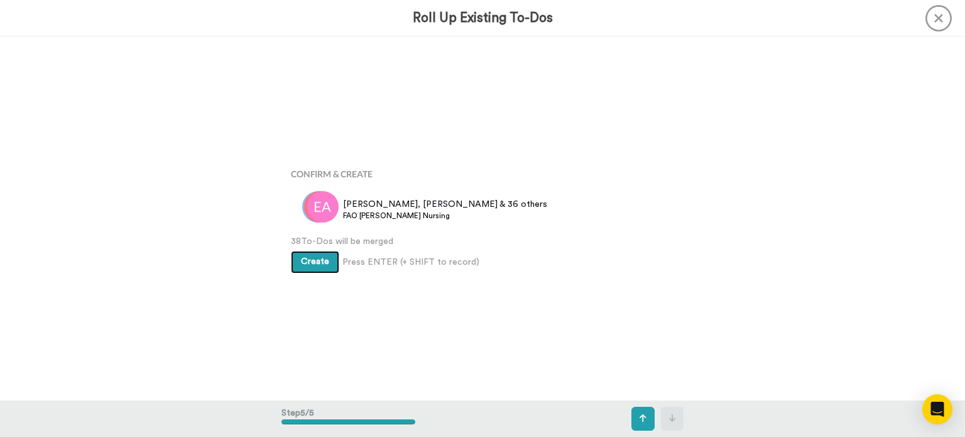
click at [313, 261] on span "Create" at bounding box center [315, 261] width 28 height 9
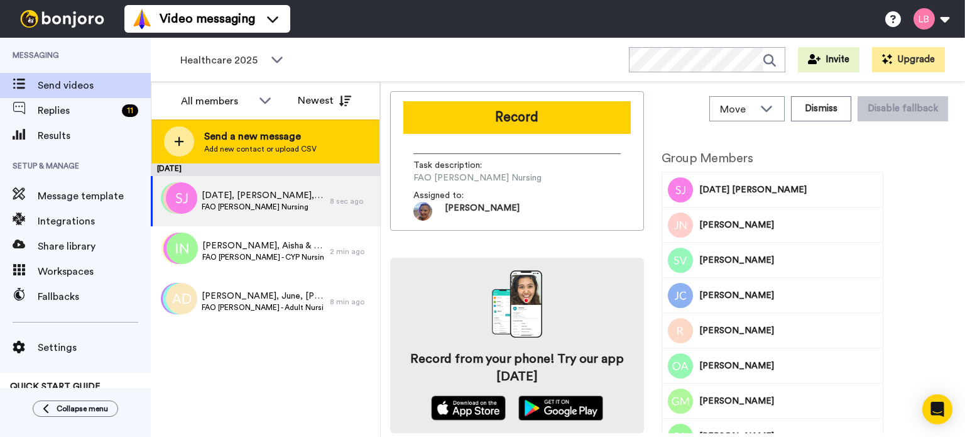
click at [189, 150] on div at bounding box center [179, 141] width 30 height 30
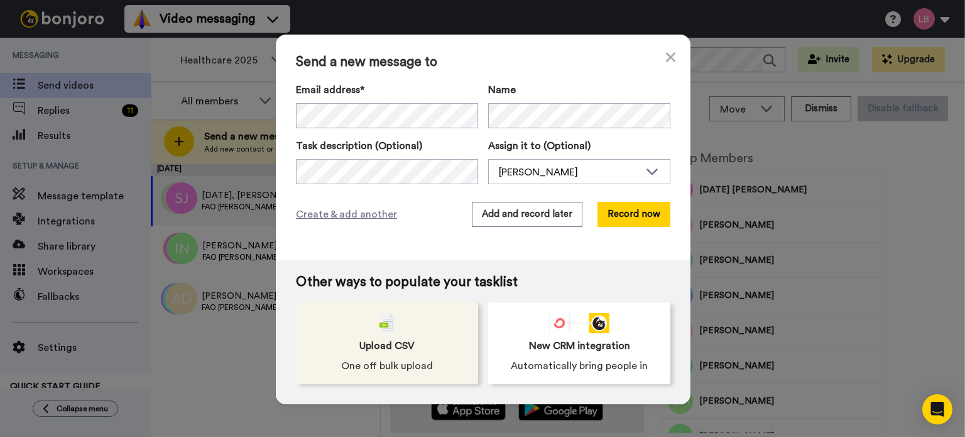
click at [380, 321] on img at bounding box center [387, 323] width 15 height 20
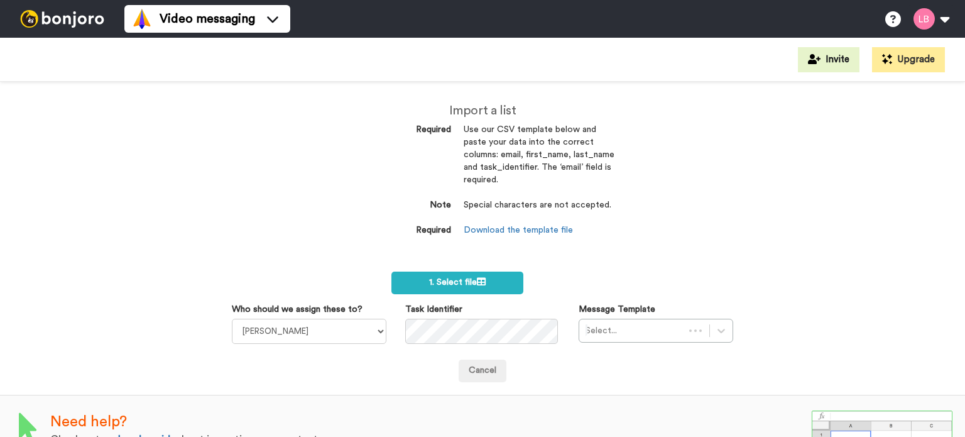
click at [459, 281] on span "1. Select file" at bounding box center [457, 282] width 57 height 9
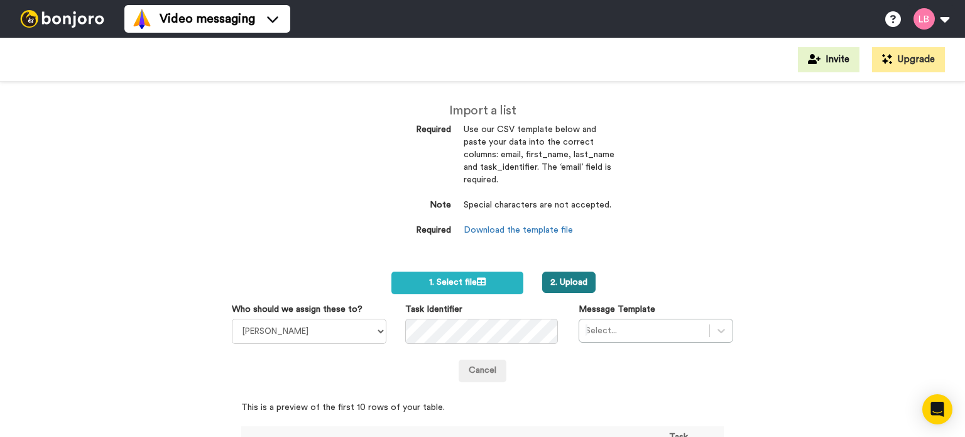
click at [574, 285] on button "2. Upload" at bounding box center [568, 282] width 53 height 21
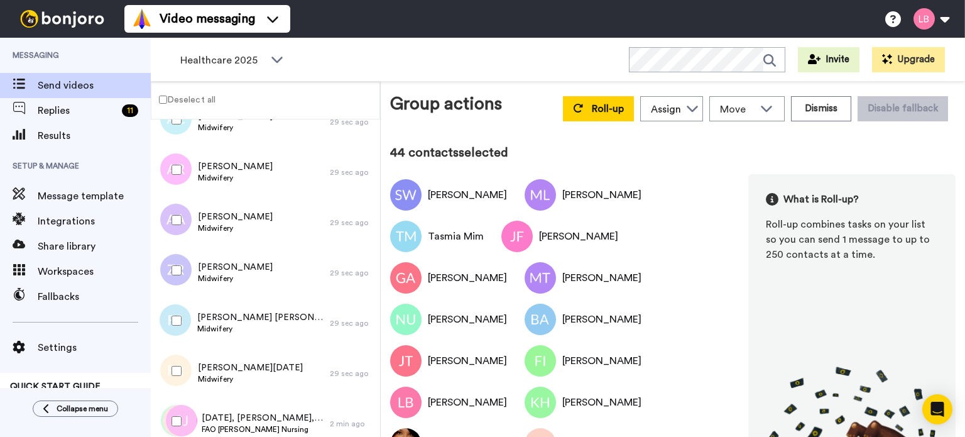
scroll to position [1908, 0]
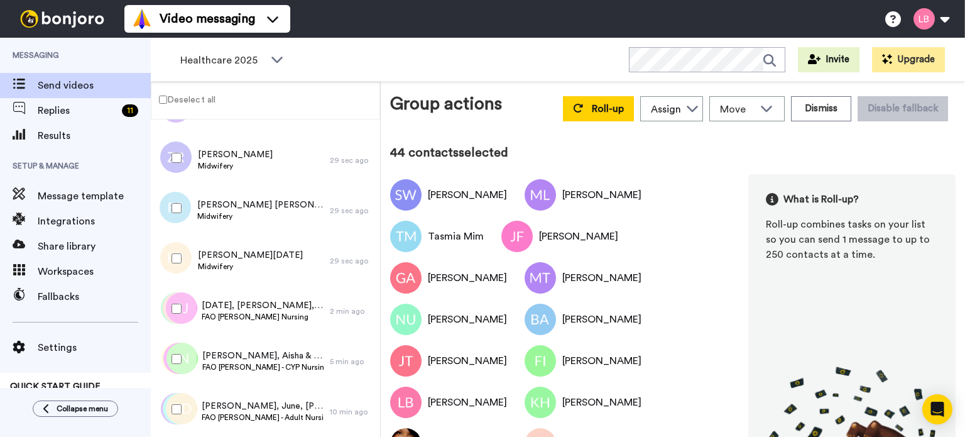
click at [177, 314] on div at bounding box center [173, 309] width 45 height 44
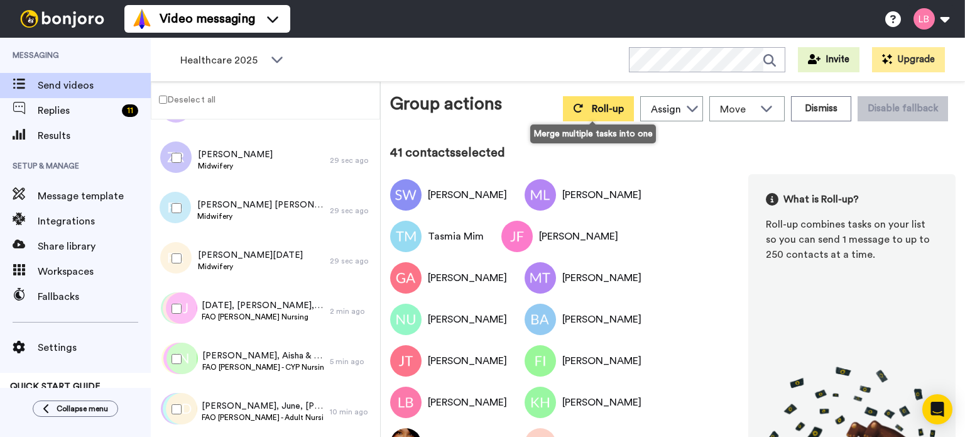
click at [592, 109] on span "Roll-up" at bounding box center [608, 109] width 32 height 10
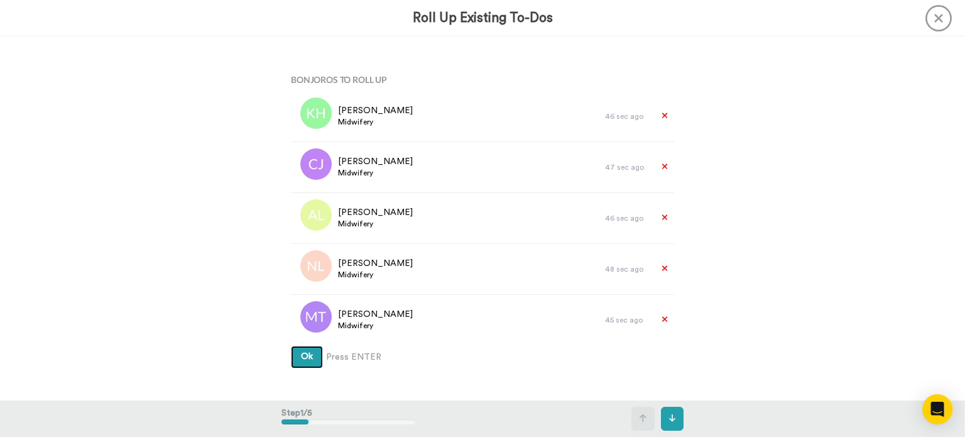
click at [307, 359] on span "Ok" at bounding box center [307, 356] width 12 height 9
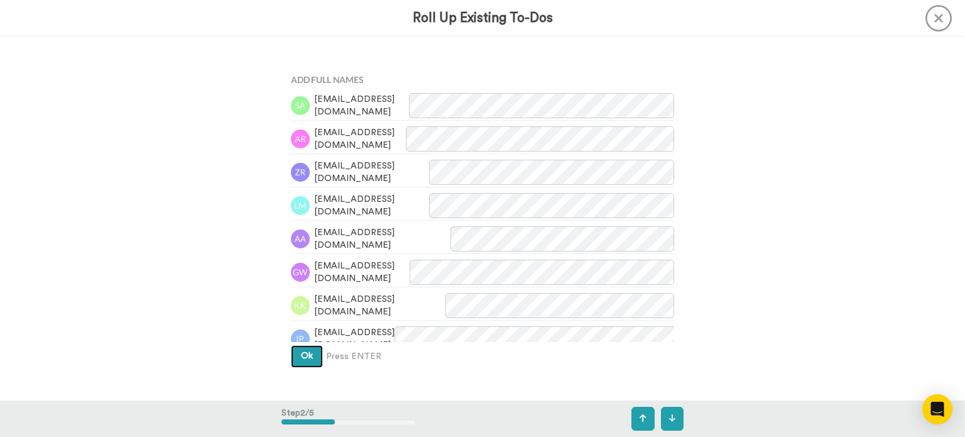
click at [307, 359] on span "Ok" at bounding box center [307, 355] width 12 height 9
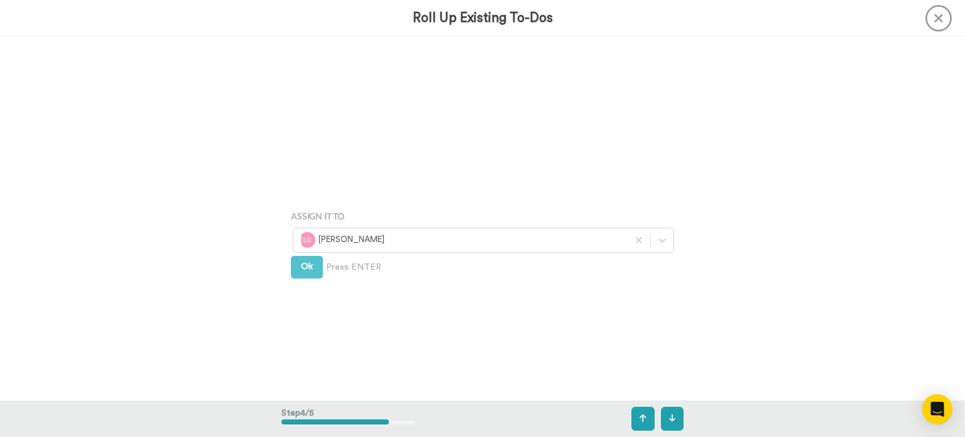
scroll to position [1091, 0]
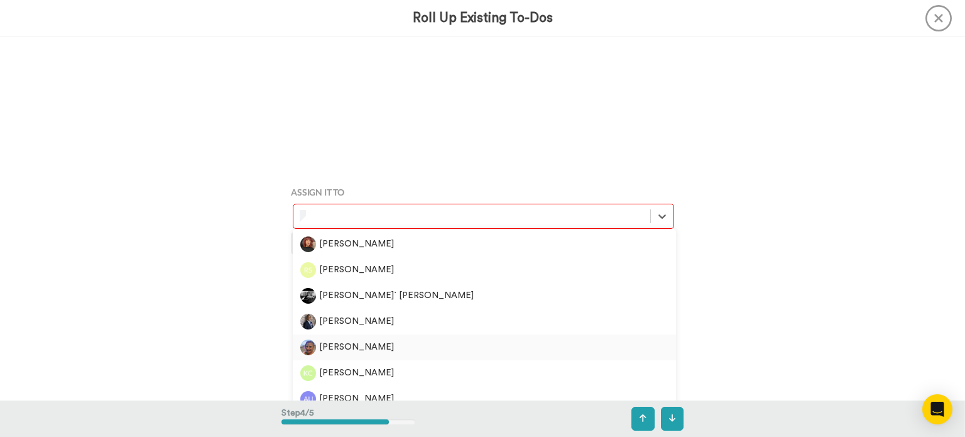
click at [340, 344] on div "[PERSON_NAME]" at bounding box center [484, 347] width 368 height 16
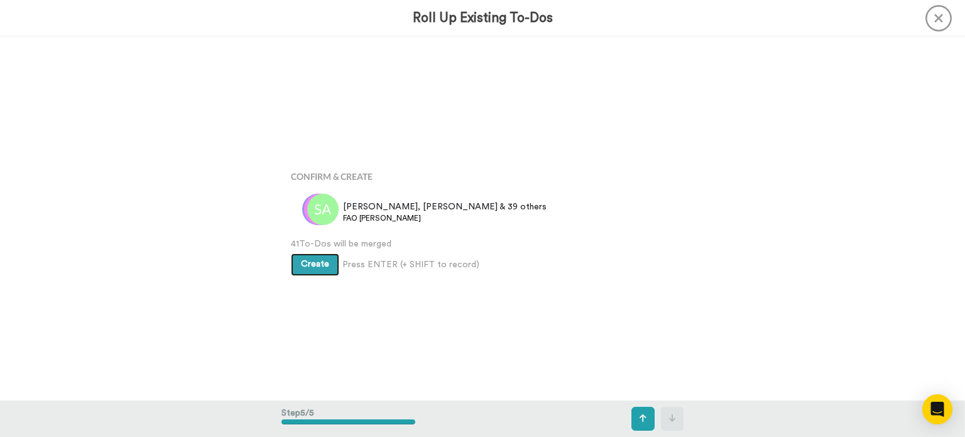
scroll to position [1454, 0]
click at [314, 272] on button "Create" at bounding box center [315, 262] width 48 height 23
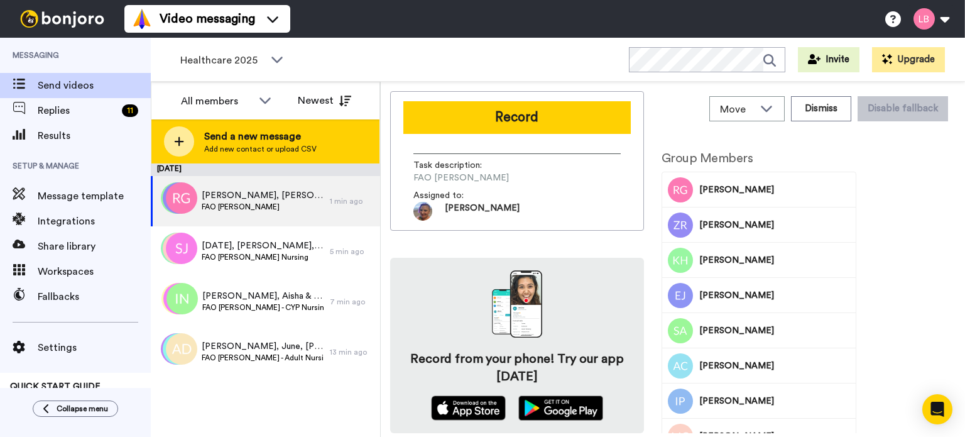
click at [189, 139] on div at bounding box center [179, 141] width 30 height 30
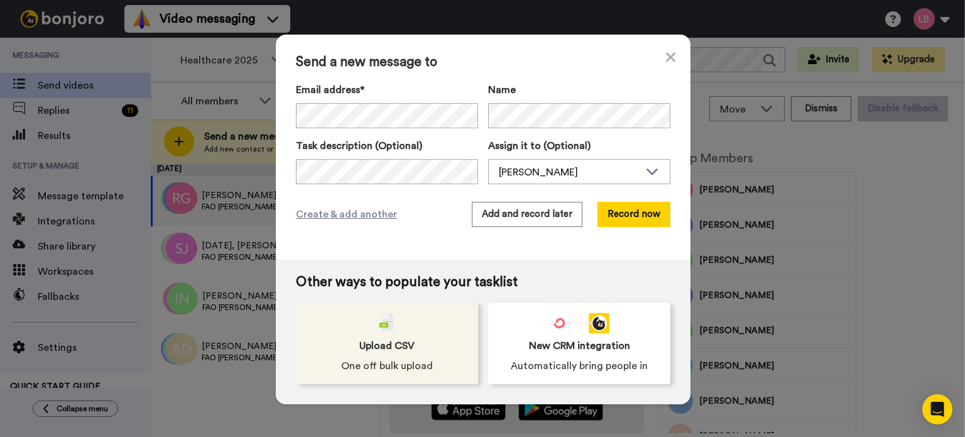
click at [373, 326] on div "Upload CSV One off bulk upload" at bounding box center [387, 343] width 182 height 82
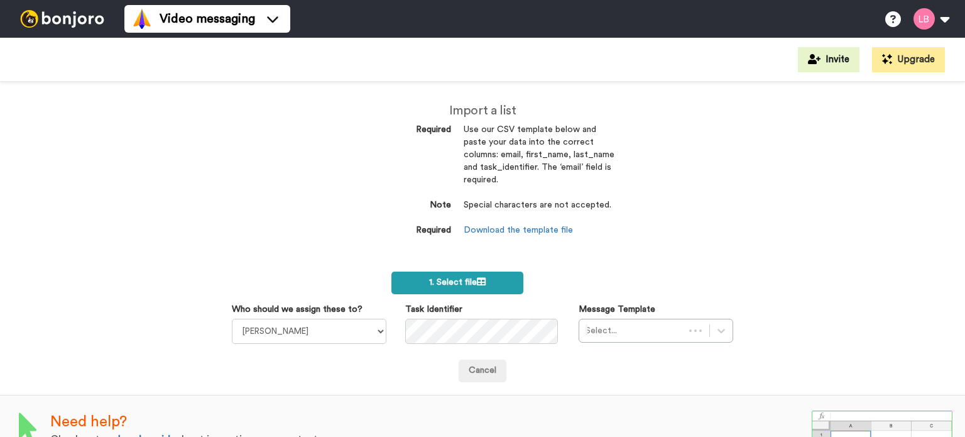
click at [449, 279] on span "1. Select file" at bounding box center [457, 282] width 57 height 9
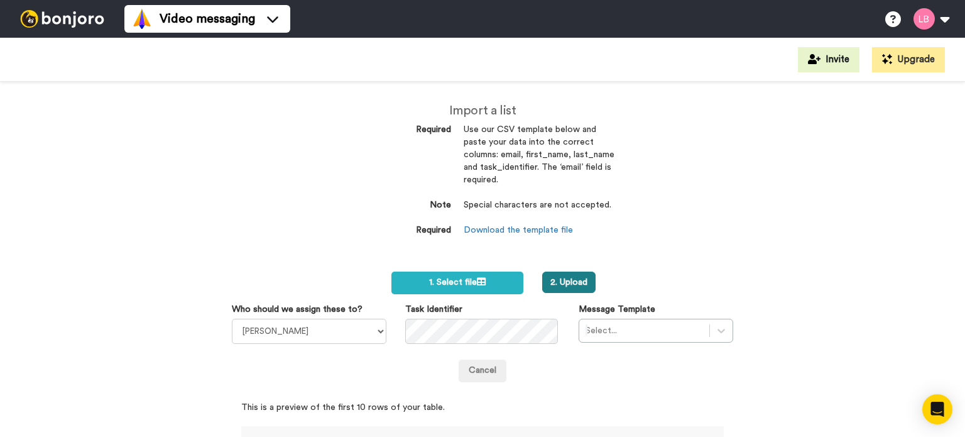
click at [572, 278] on button "2. Upload" at bounding box center [568, 282] width 53 height 21
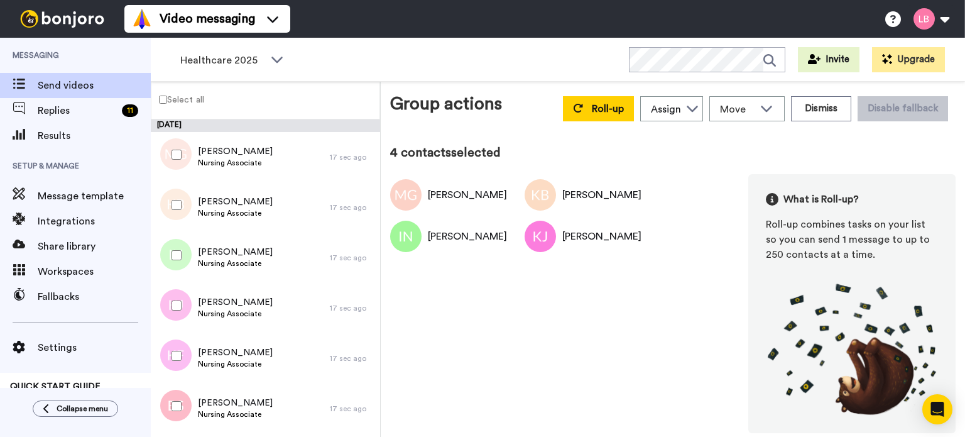
click at [175, 371] on div at bounding box center [173, 356] width 45 height 44
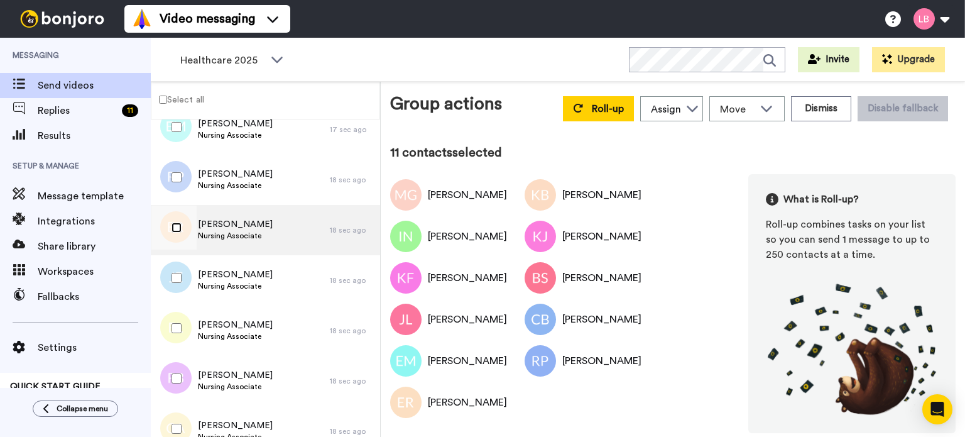
scroll to position [405, 0]
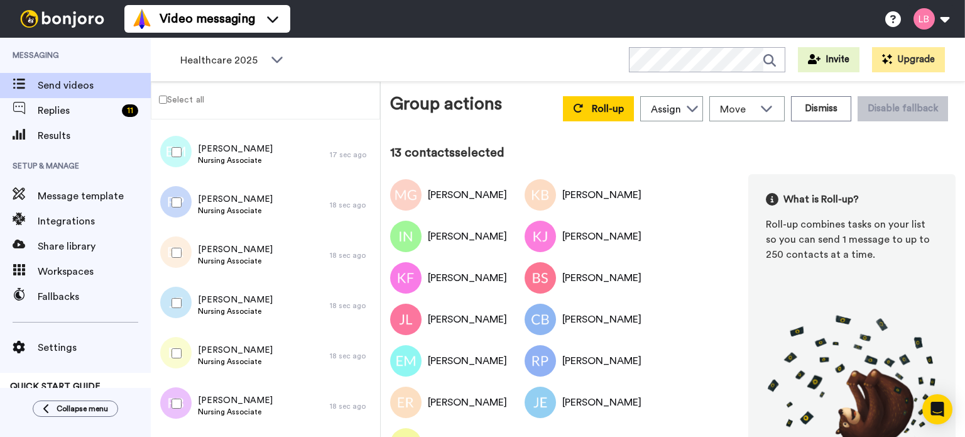
click at [177, 409] on div at bounding box center [173, 404] width 45 height 44
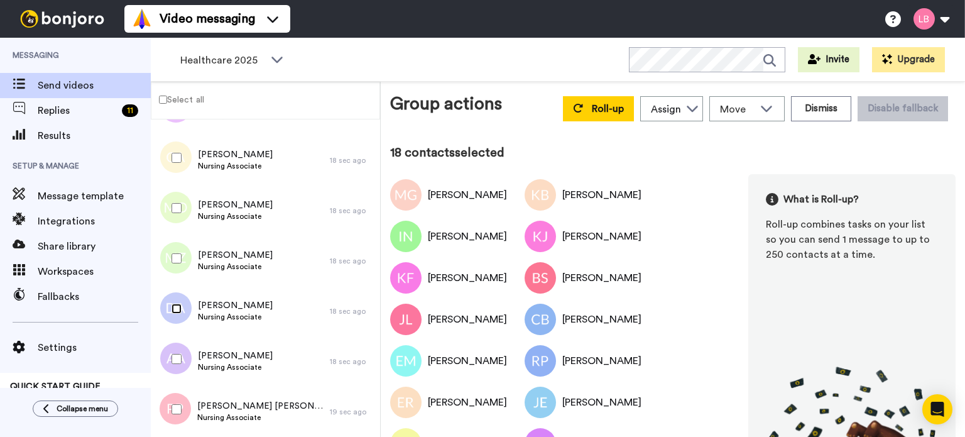
scroll to position [739, 0]
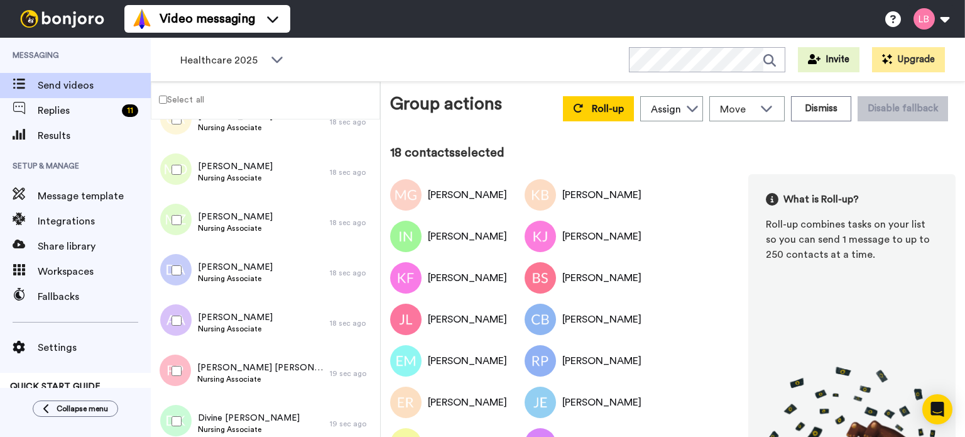
click at [186, 314] on div at bounding box center [173, 321] width 45 height 44
click at [180, 361] on div at bounding box center [173, 371] width 45 height 44
click at [183, 419] on div at bounding box center [173, 421] width 45 height 44
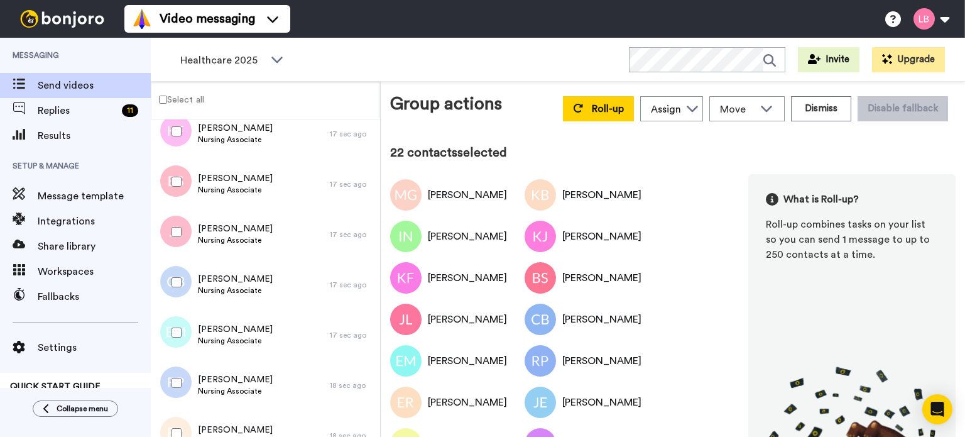
scroll to position [0, 0]
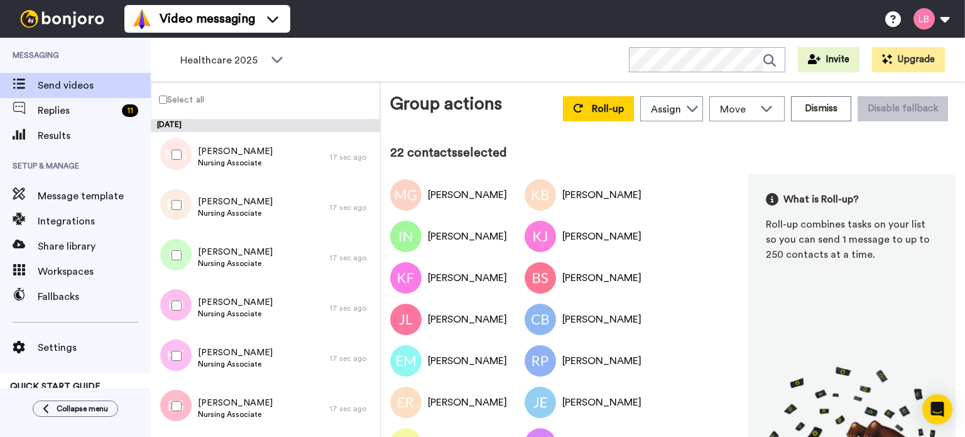
click at [584, 94] on div "Roll-up Assign Sandra Roper Cara Marie Burgess Joseph Adonu Teresa Bennett Dr P…" at bounding box center [756, 108] width 400 height 35
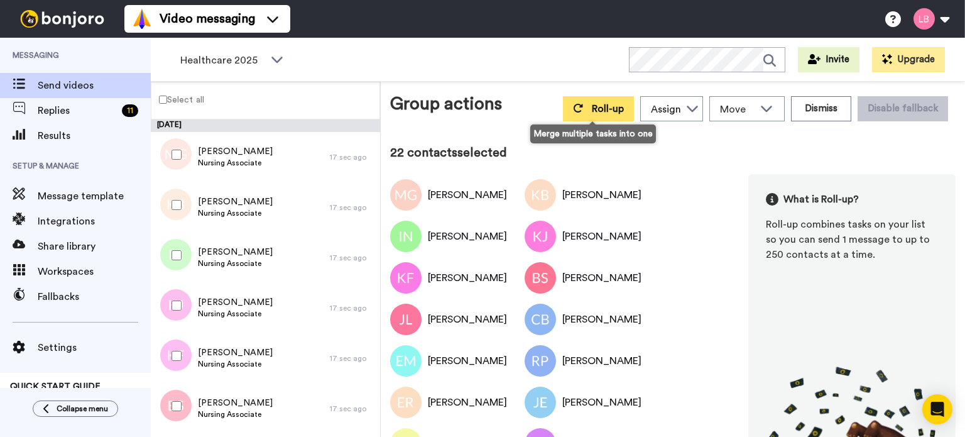
click at [586, 111] on button "Roll-up" at bounding box center [598, 108] width 71 height 25
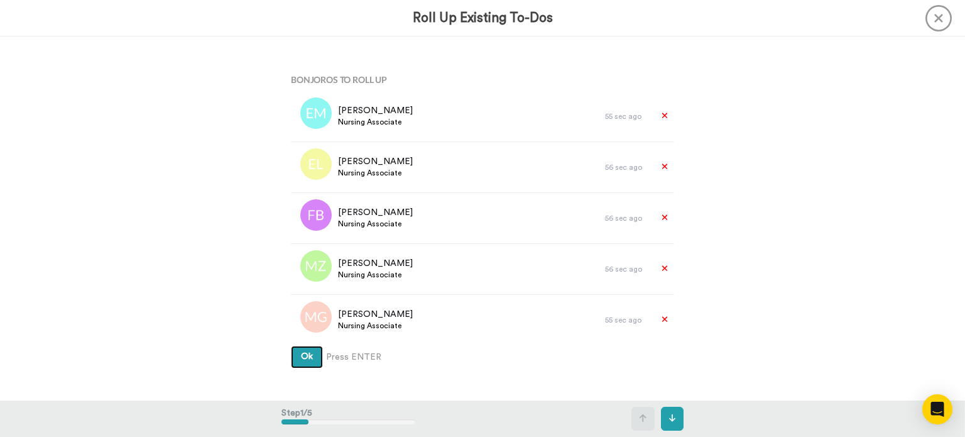
click at [305, 347] on button "Ok" at bounding box center [307, 357] width 32 height 23
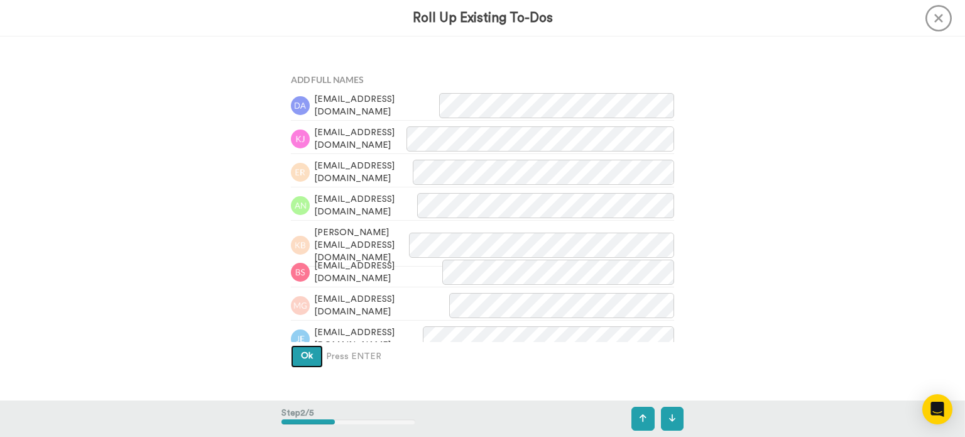
click at [303, 363] on button "Ok" at bounding box center [307, 356] width 32 height 23
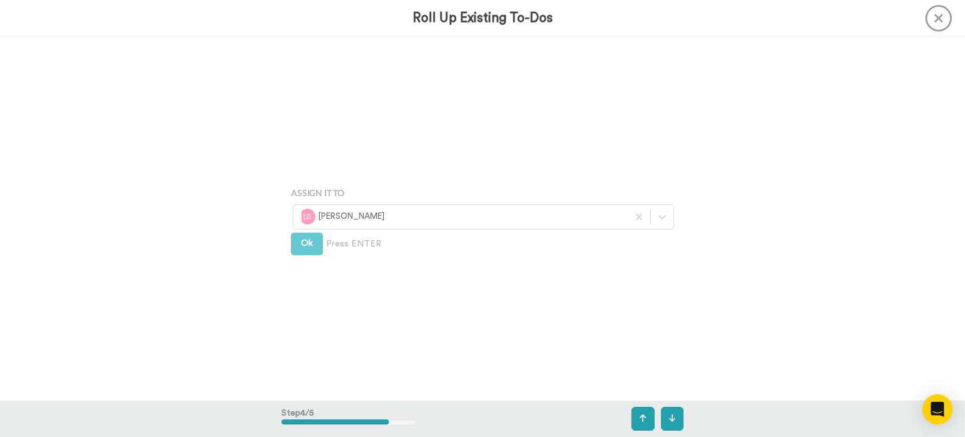
scroll to position [1091, 0]
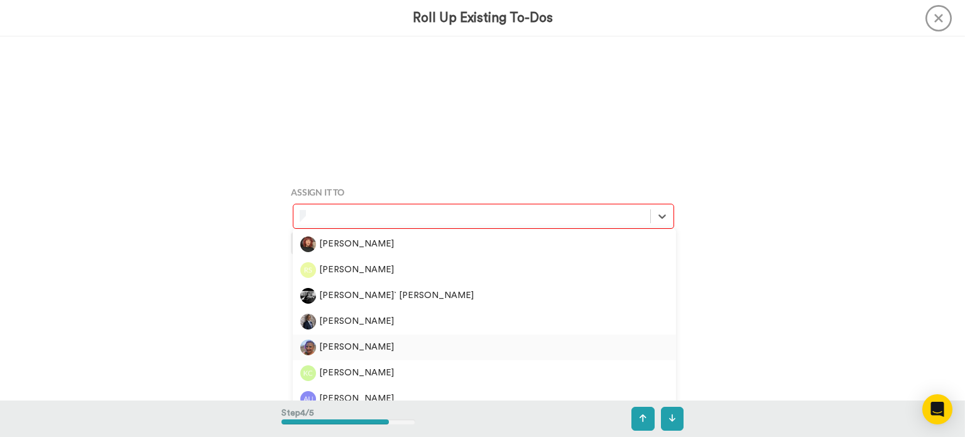
click at [347, 349] on div "[PERSON_NAME]" at bounding box center [484, 347] width 368 height 16
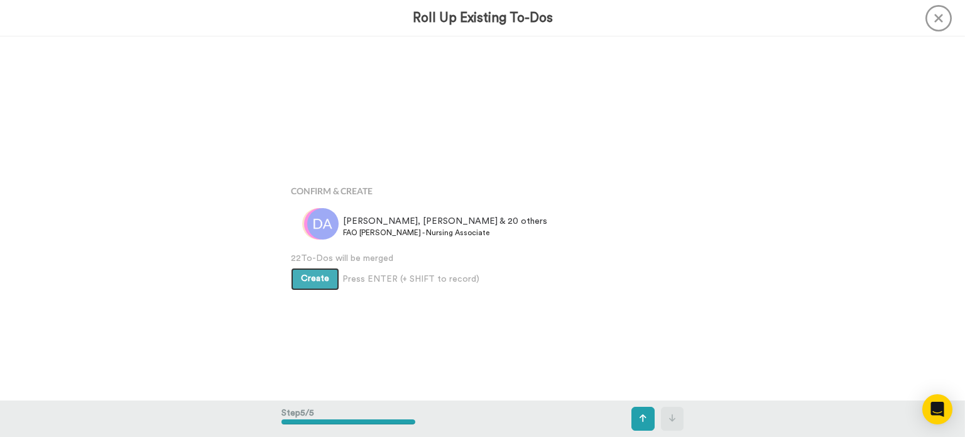
scroll to position [1454, 0]
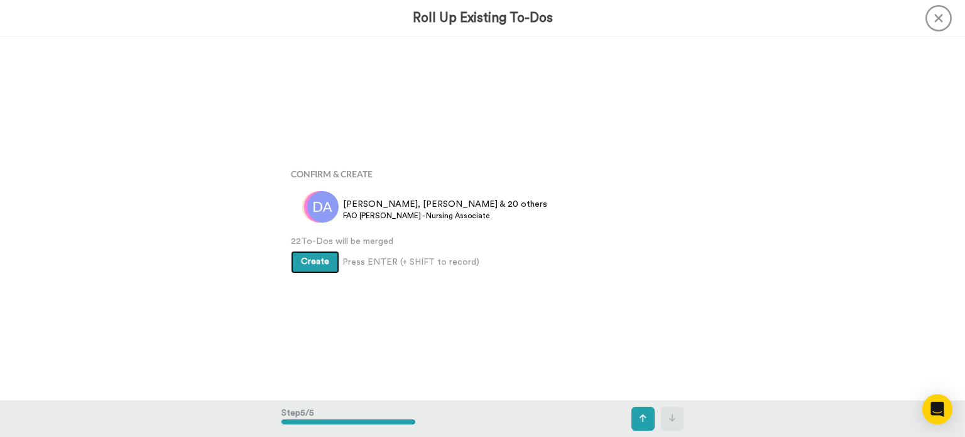
click at [308, 261] on span "Create" at bounding box center [315, 261] width 28 height 9
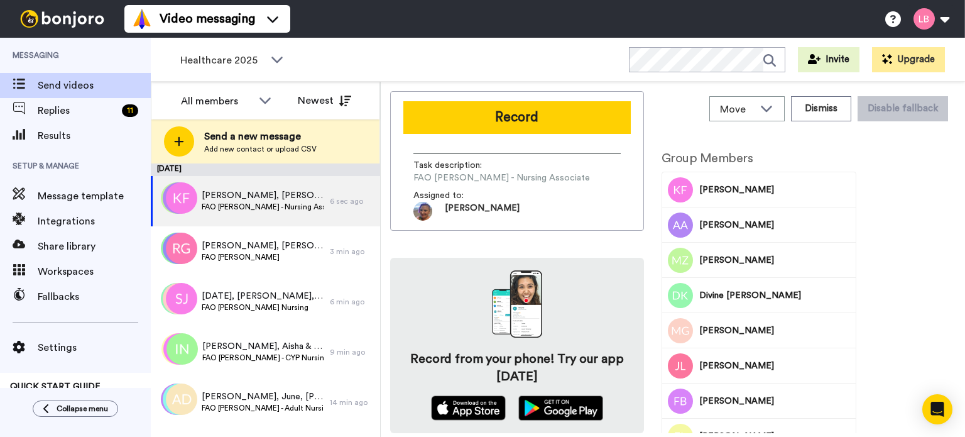
click at [453, 49] on div "Healthcare 2025 WORKSPACES View all All Lead Conversion Open Day Campaign Lead …" at bounding box center [558, 60] width 815 height 44
